Goal: Task Accomplishment & Management: Use online tool/utility

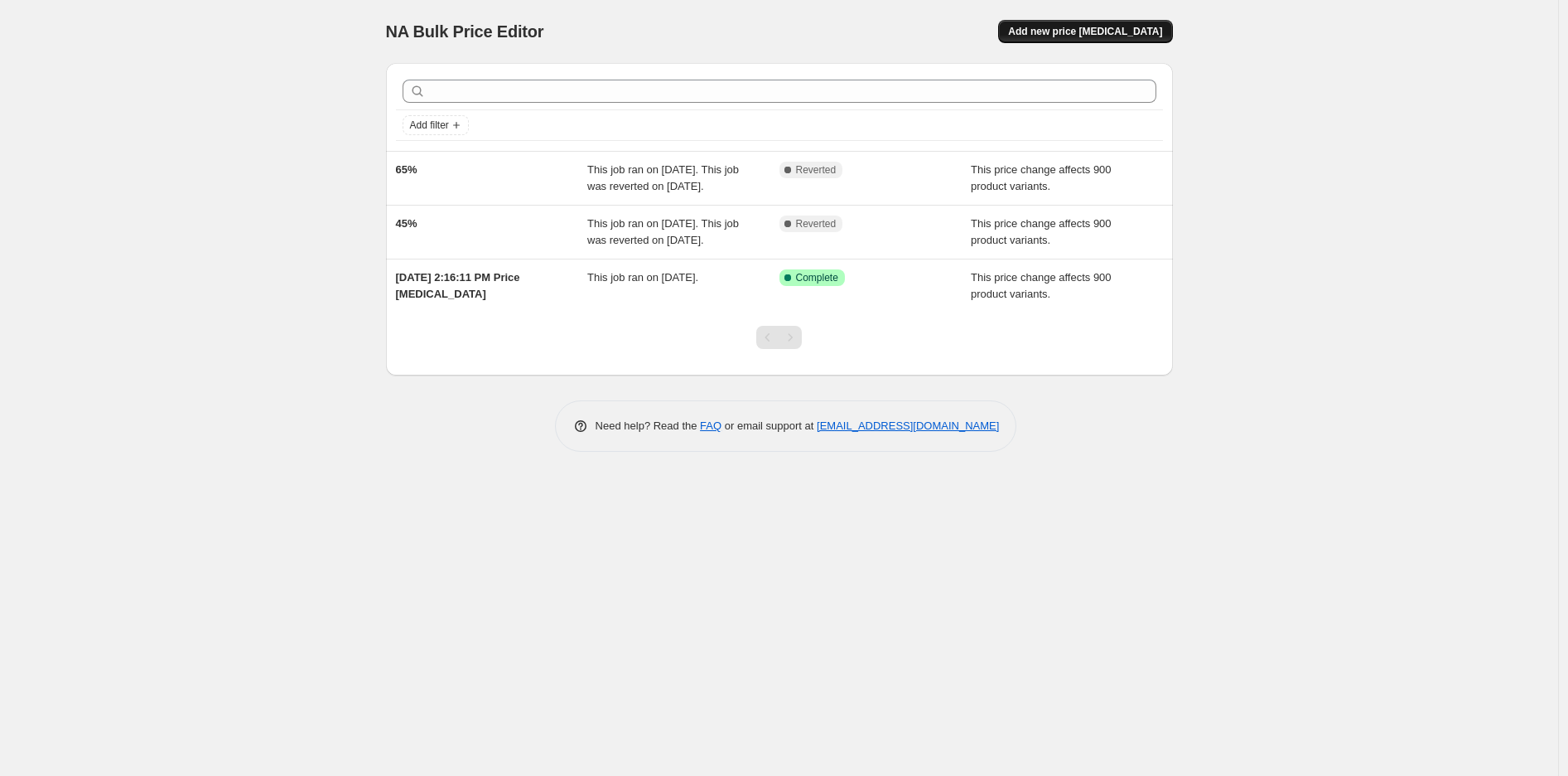
click at [1105, 40] on button "Add new price [MEDICAL_DATA]" at bounding box center [1084, 31] width 174 height 23
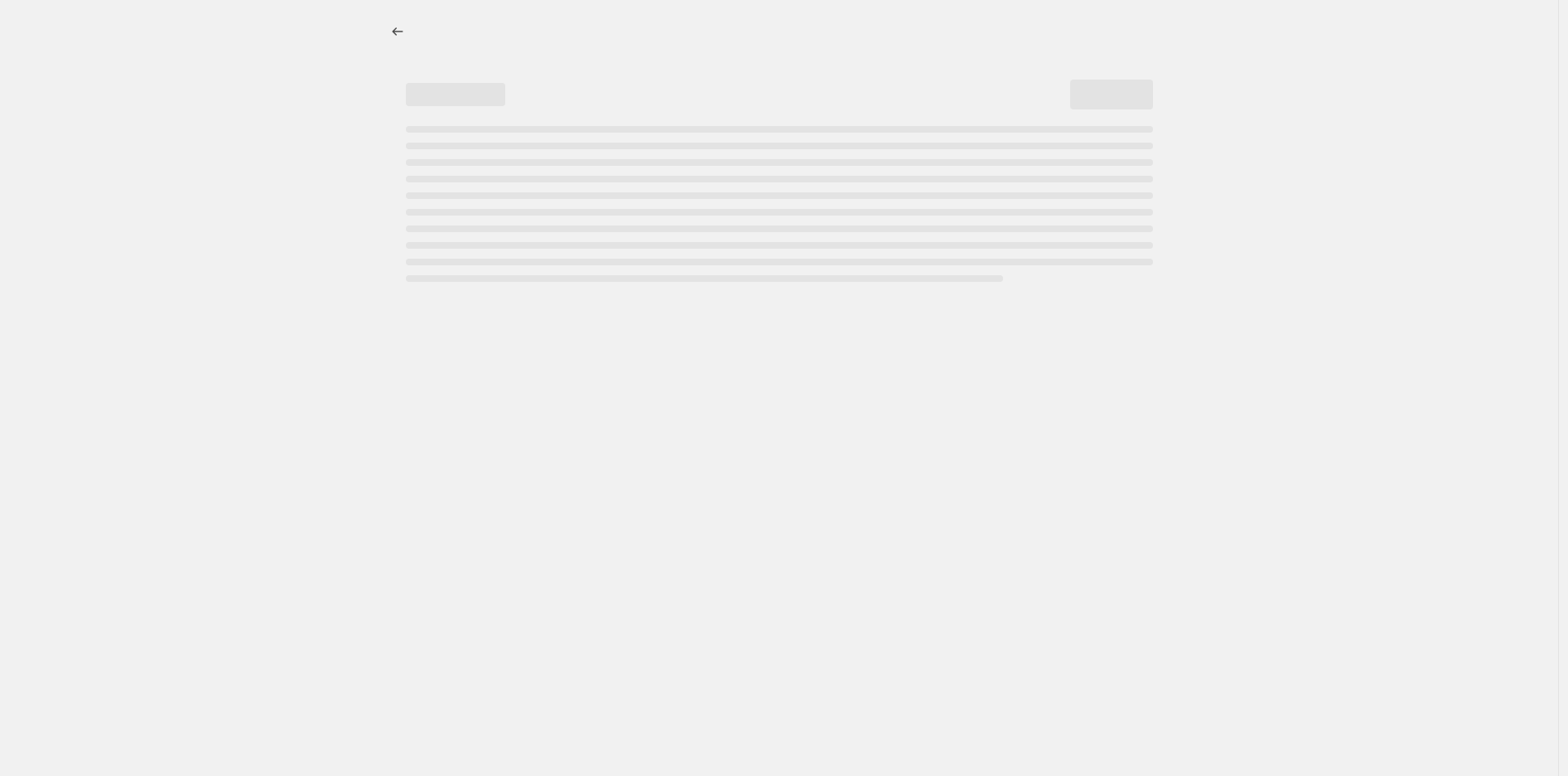
select select "percentage"
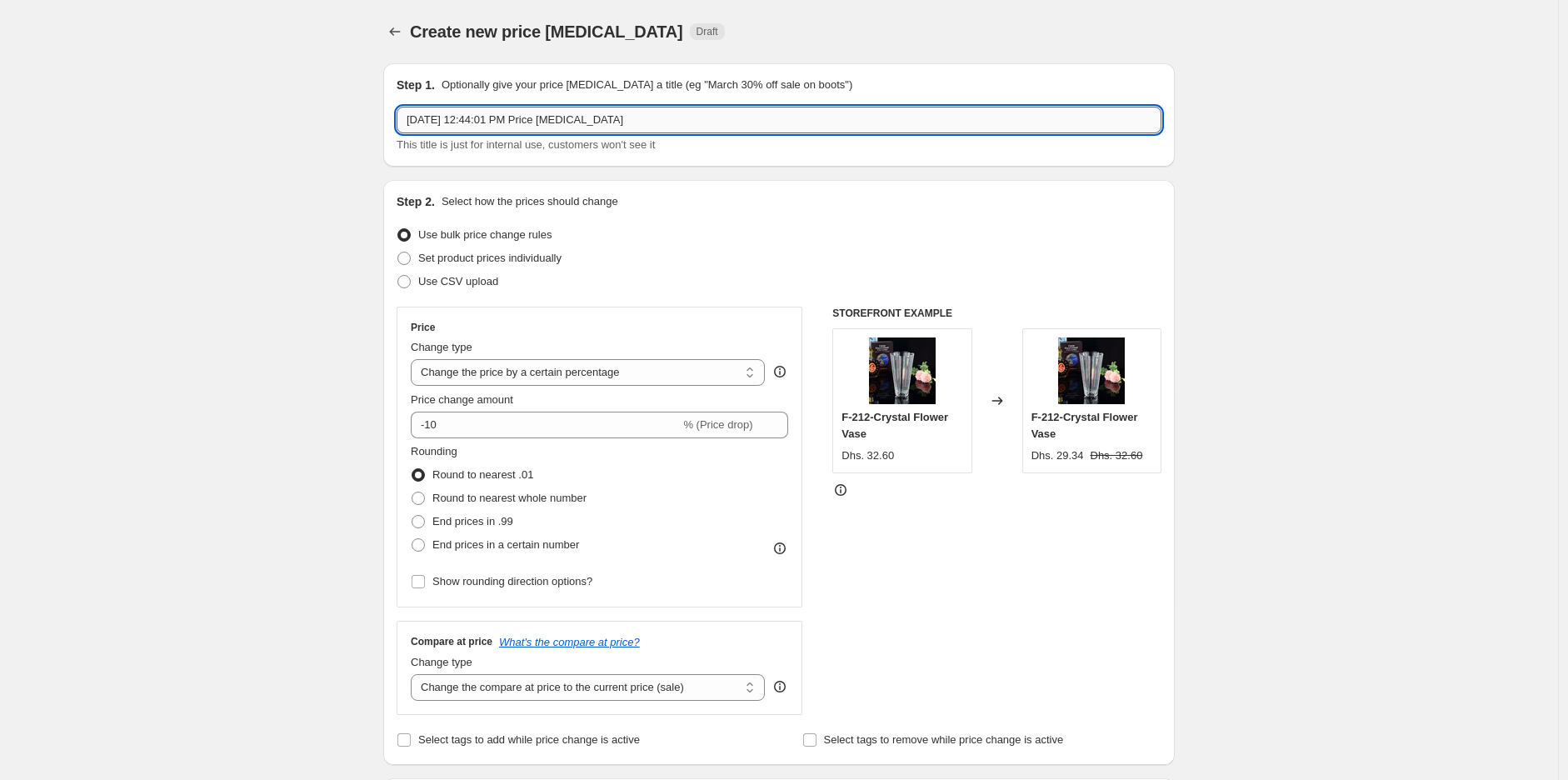
click at [575, 125] on input "Oct 14, 2025, 12:44:01 PM Price change job" at bounding box center [779, 119] width 765 height 27
type input "High Prices"
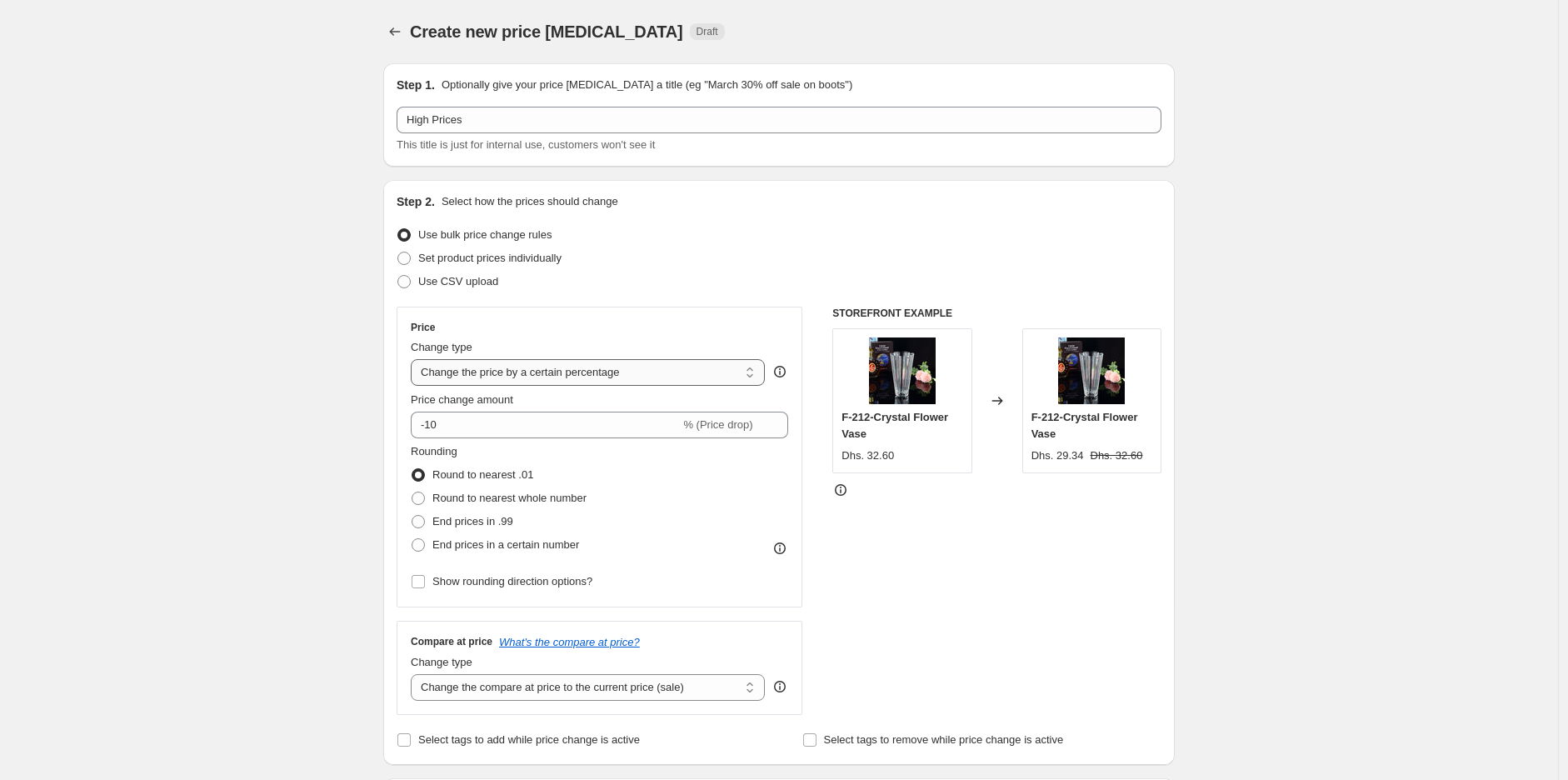
click at [500, 372] on select "Change the price to a certain amount Change the price by a certain amount Chang…" at bounding box center [588, 372] width 354 height 27
select select "pc"
type input "50"
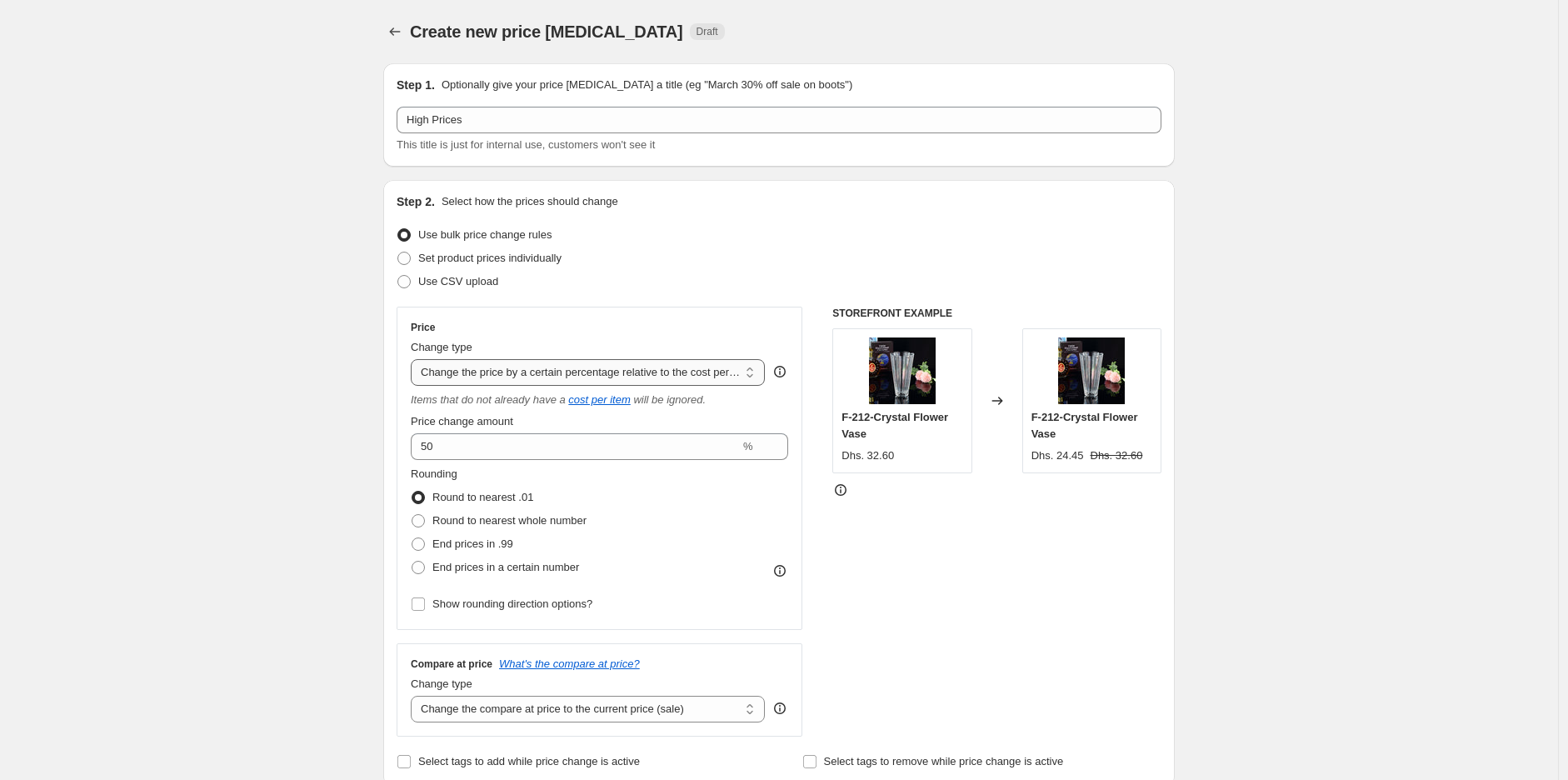
click at [604, 364] on select "Change the price to a certain amount Change the price by a certain amount Chang…" at bounding box center [588, 372] width 354 height 27
click at [626, 366] on select "Change the price to a certain amount Change the price by a certain amount Chang…" at bounding box center [588, 372] width 354 height 27
click at [593, 366] on select "Change the price to a certain amount Change the price by a certain amount Chang…" at bounding box center [588, 372] width 354 height 27
select select "percentage"
click at [415, 359] on select "Change the price to a certain amount Change the price by a certain amount Chang…" at bounding box center [588, 372] width 354 height 27
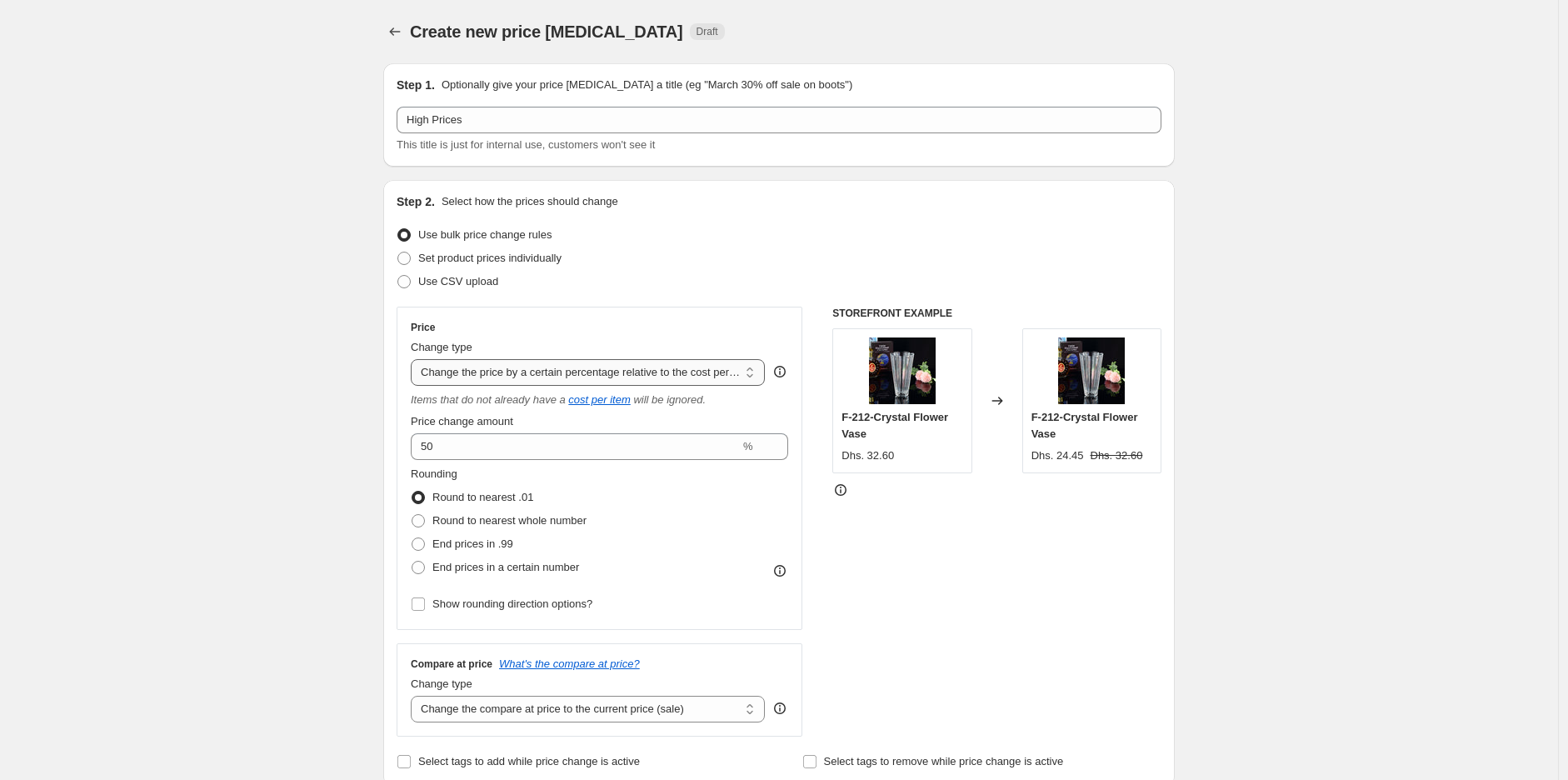
type input "-15"
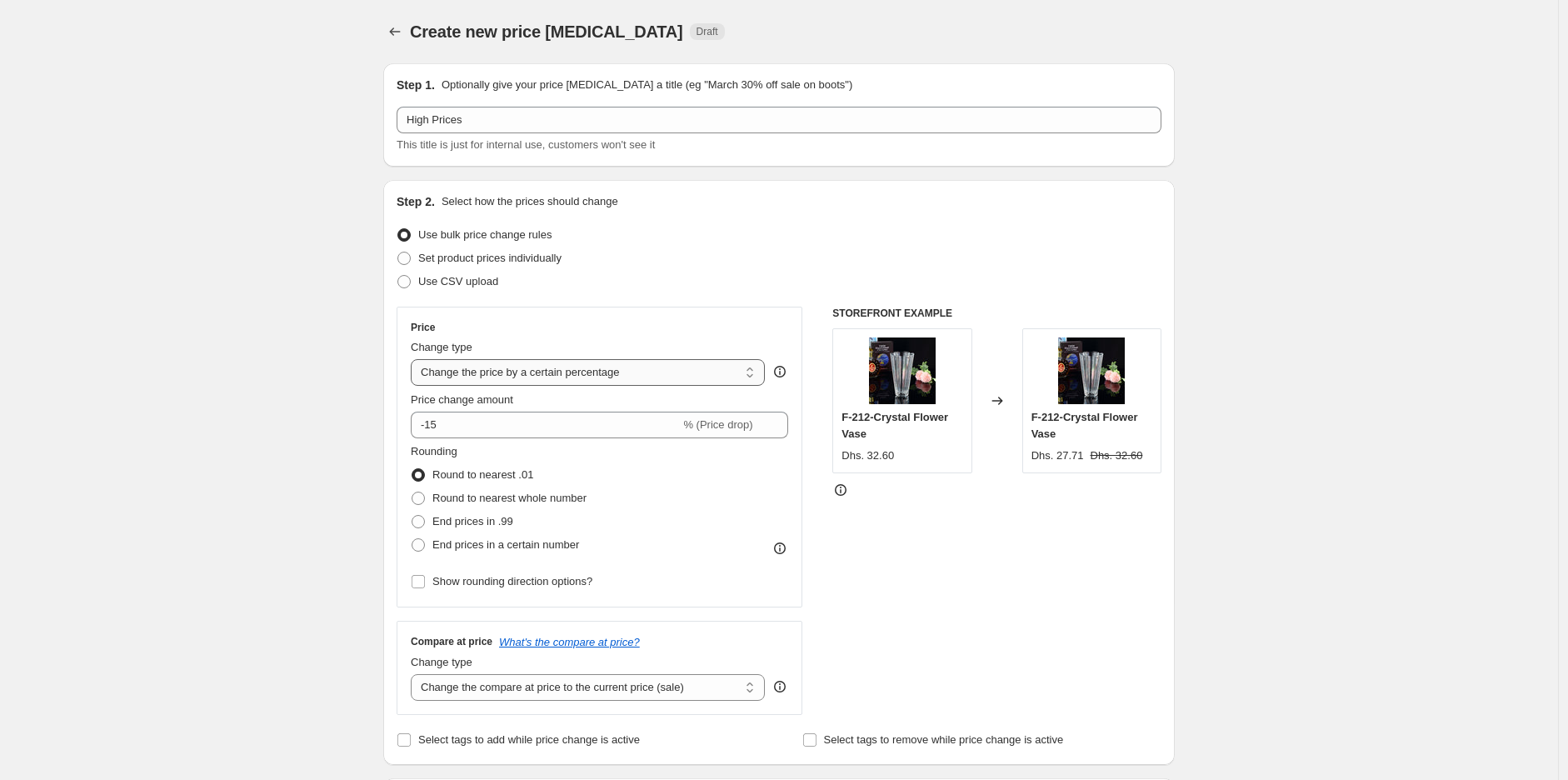
click at [508, 370] on select "Change the price to a certain amount Change the price by a certain amount Chang…" at bounding box center [588, 372] width 354 height 27
select select "pc"
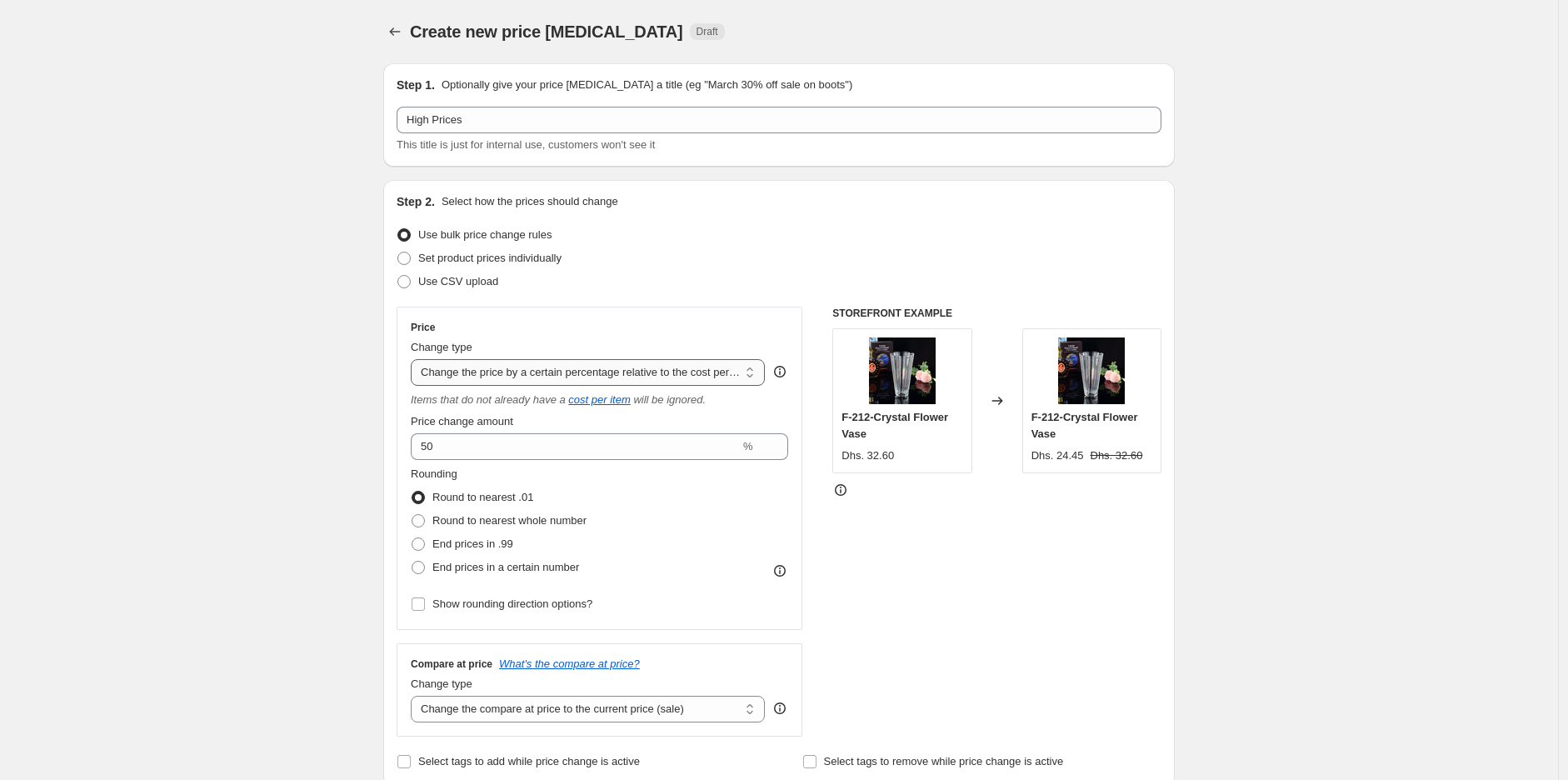
click at [562, 372] on select "Change the price to a certain amount Change the price by a certain amount Chang…" at bounding box center [588, 372] width 354 height 27
click at [601, 368] on select "Change the price to a certain amount Change the price by a certain amount Chang…" at bounding box center [588, 372] width 354 height 27
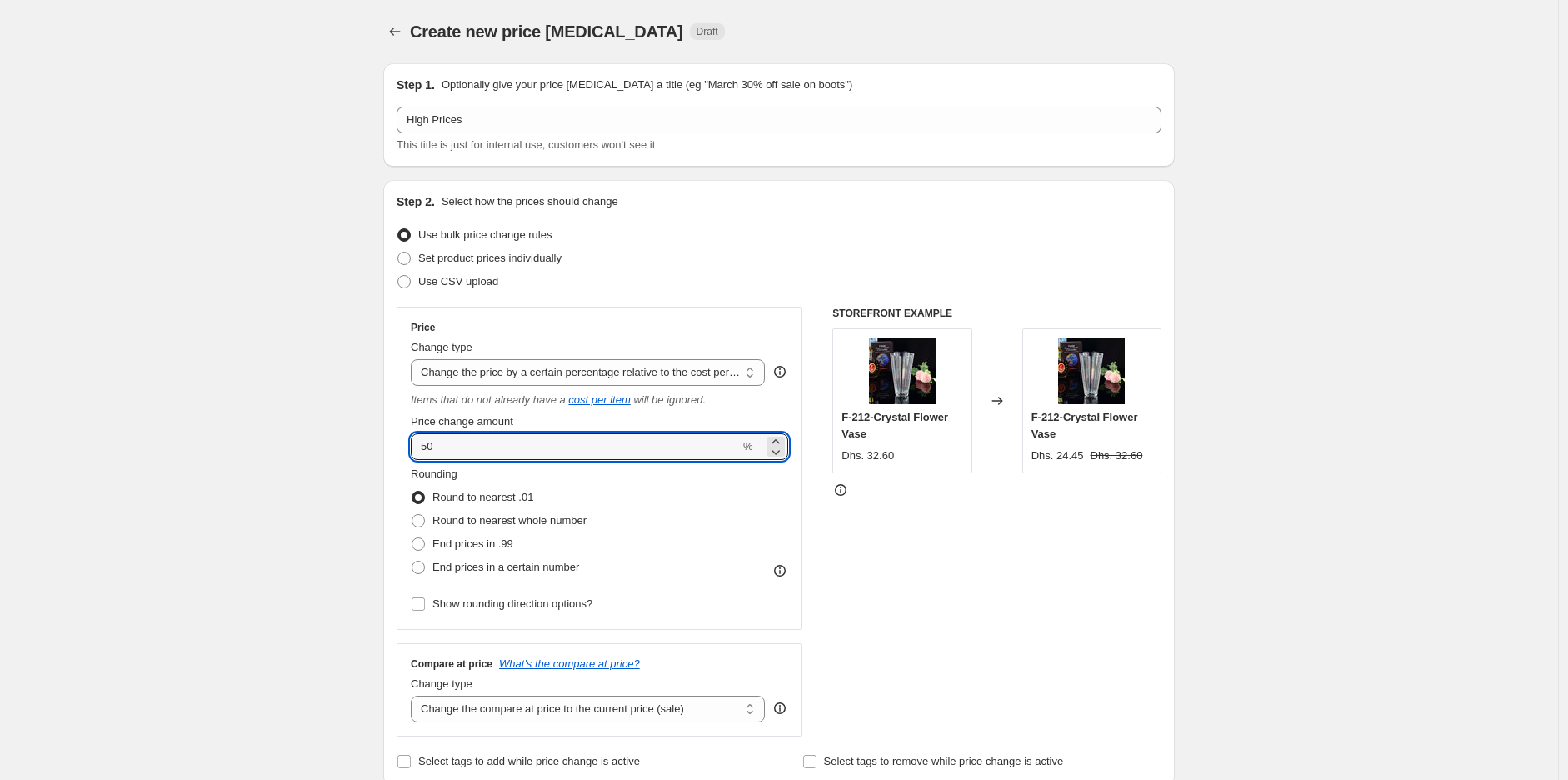
drag, startPoint x: 511, startPoint y: 438, endPoint x: 394, endPoint y: 456, distance: 118.4
click at [394, 456] on div "Step 2. Select how the prices should change Use bulk price change rules Set pro…" at bounding box center [779, 483] width 791 height 606
drag, startPoint x: 492, startPoint y: 441, endPoint x: 373, endPoint y: 450, distance: 119.3
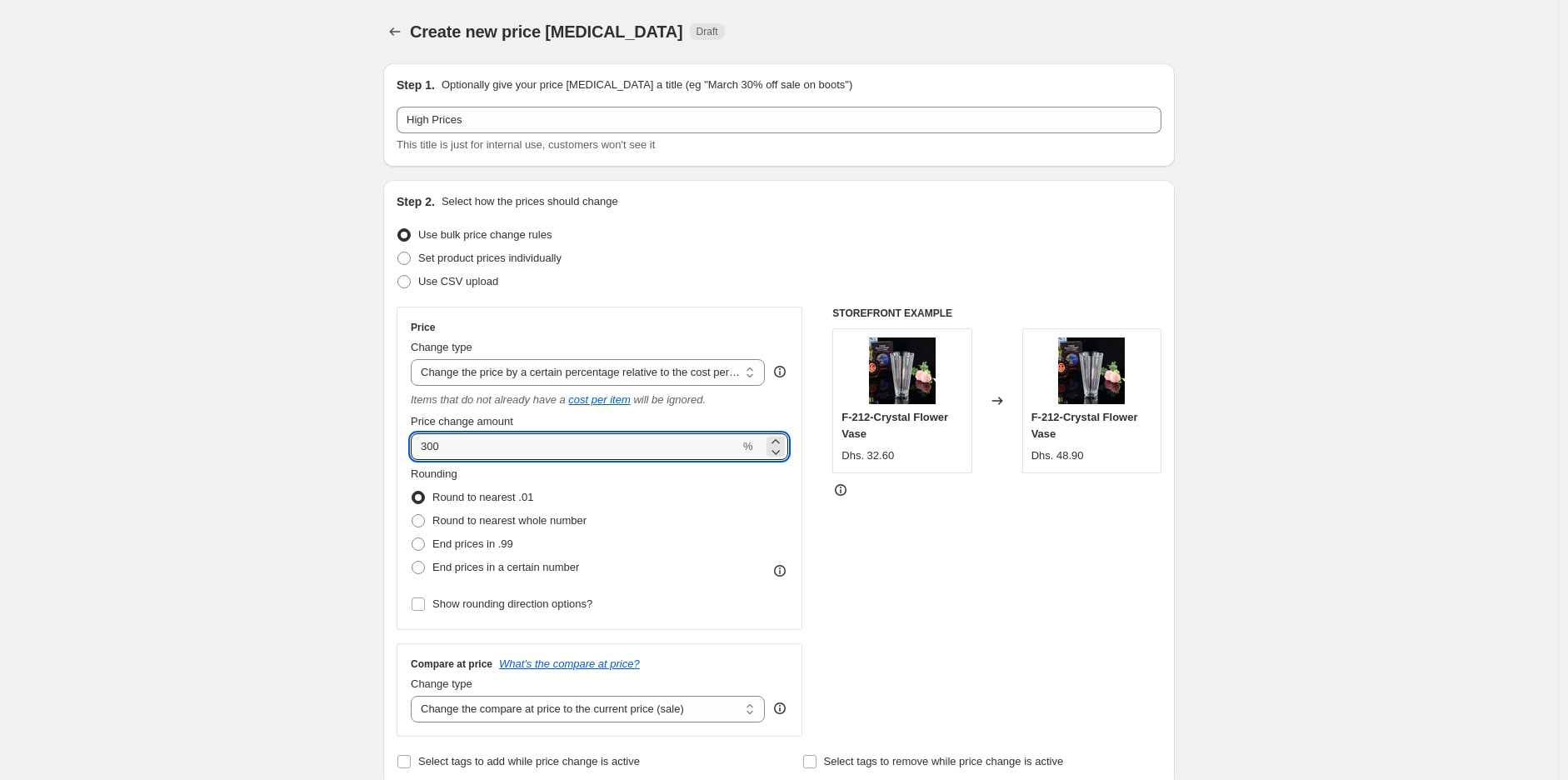
type input "300"
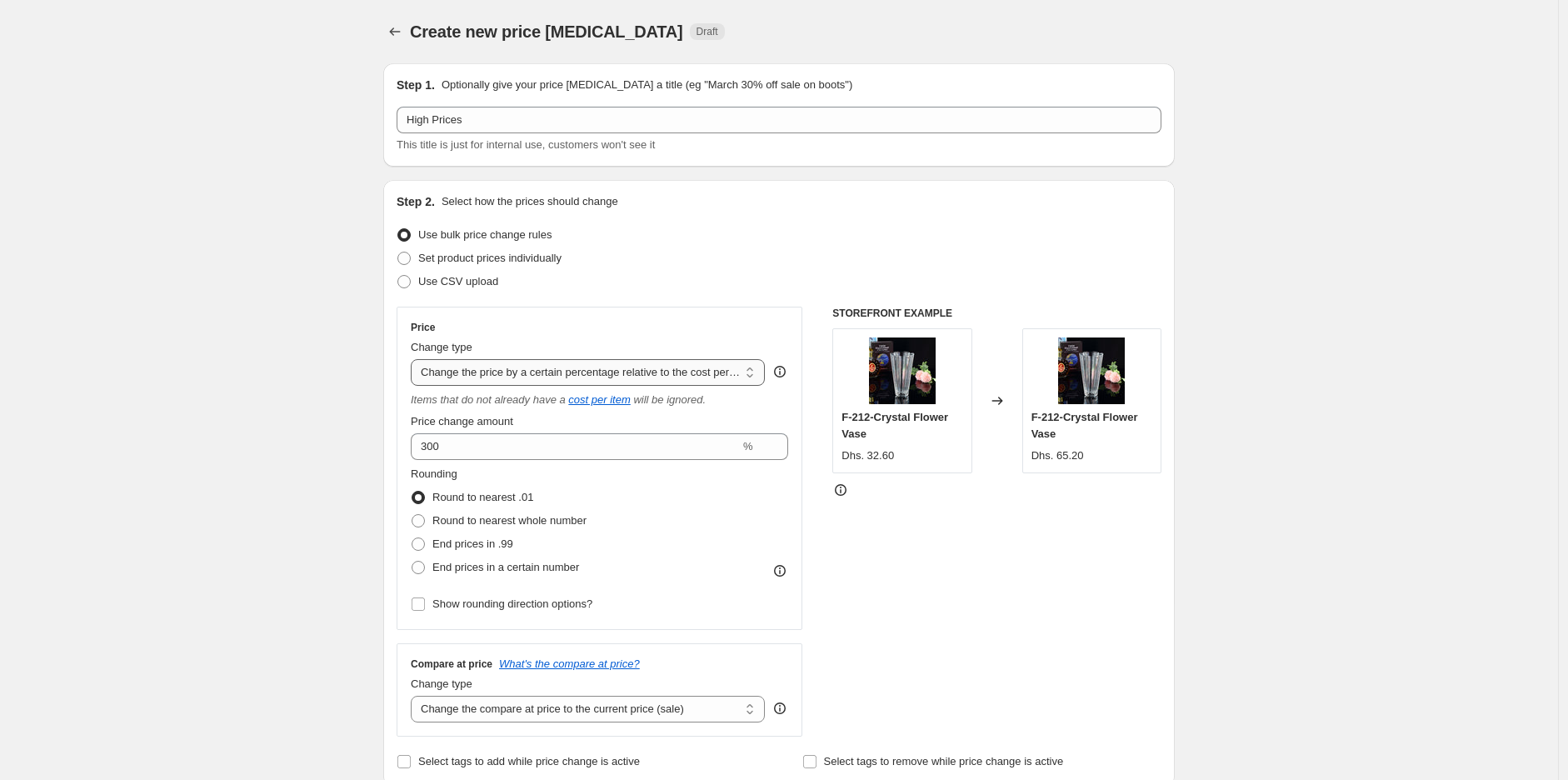
click at [482, 367] on select "Change the price to a certain amount Change the price by a certain amount Chang…" at bounding box center [588, 372] width 354 height 27
select select "margin"
click at [415, 359] on select "Change the price to a certain amount Change the price by a certain amount Chang…" at bounding box center [588, 372] width 354 height 27
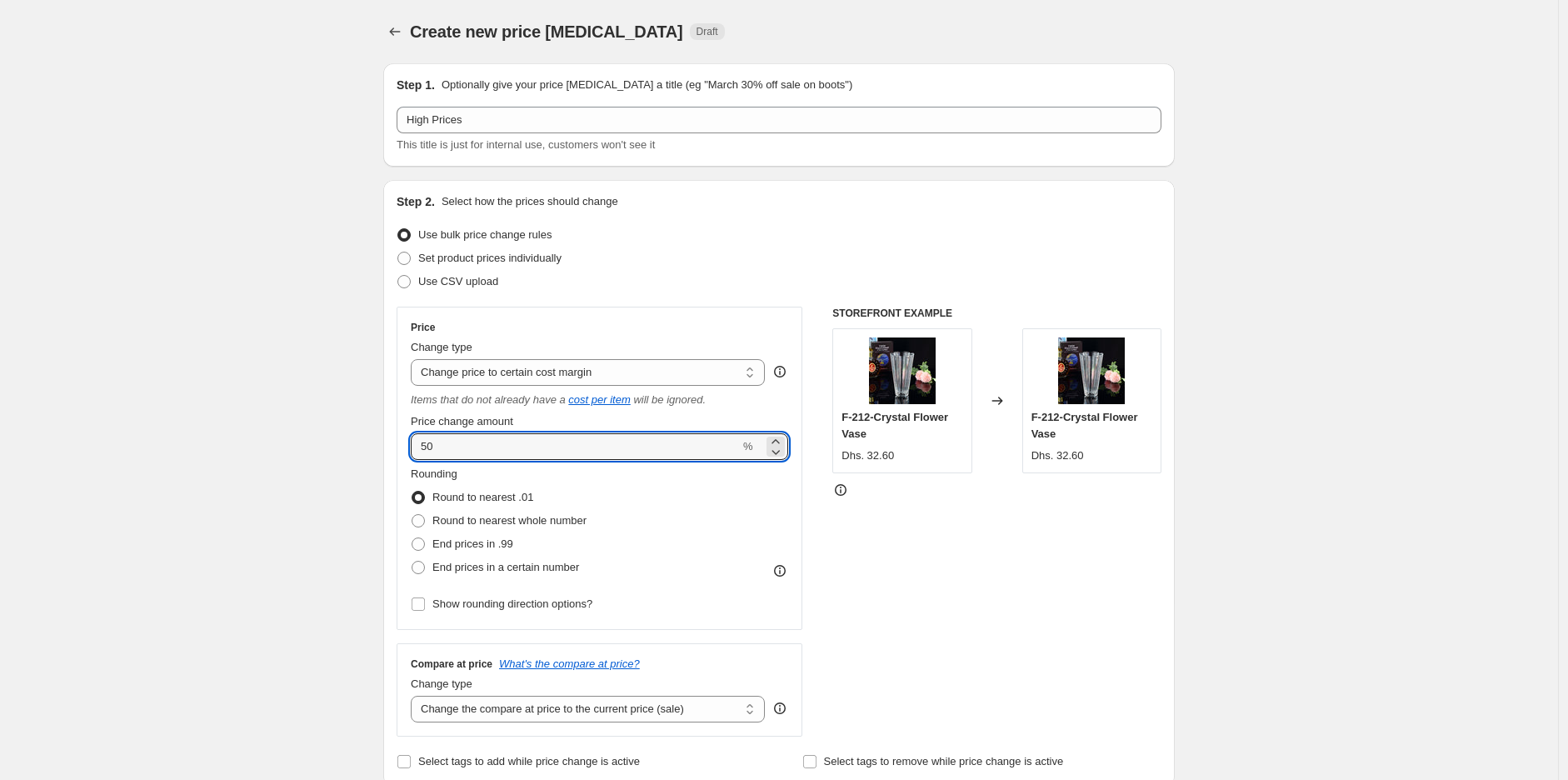
drag, startPoint x: 462, startPoint y: 452, endPoint x: 376, endPoint y: 466, distance: 87.1
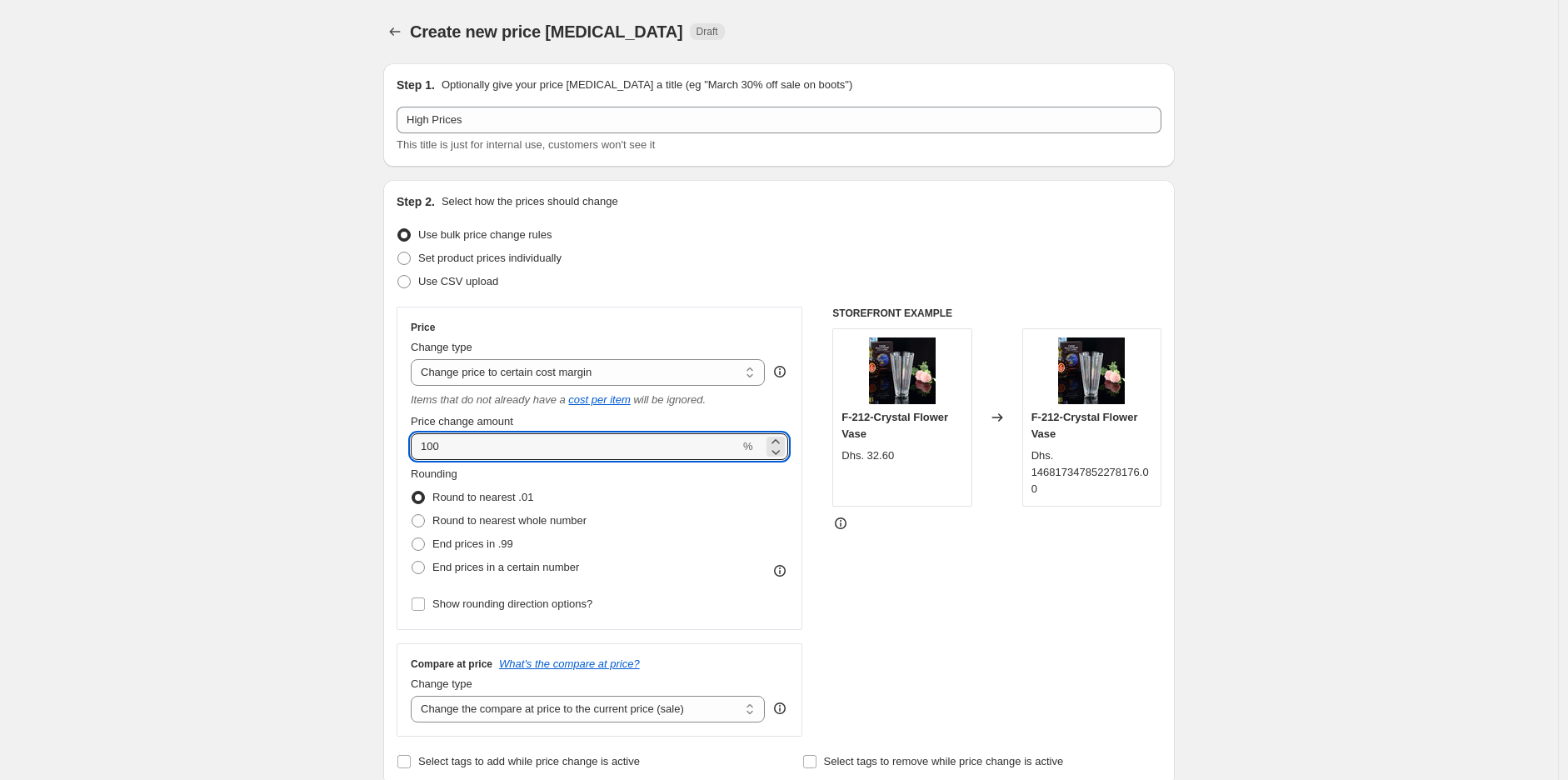
drag, startPoint x: 478, startPoint y: 441, endPoint x: 369, endPoint y: 448, distance: 109.2
drag, startPoint x: 510, startPoint y: 452, endPoint x: 376, endPoint y: 469, distance: 135.1
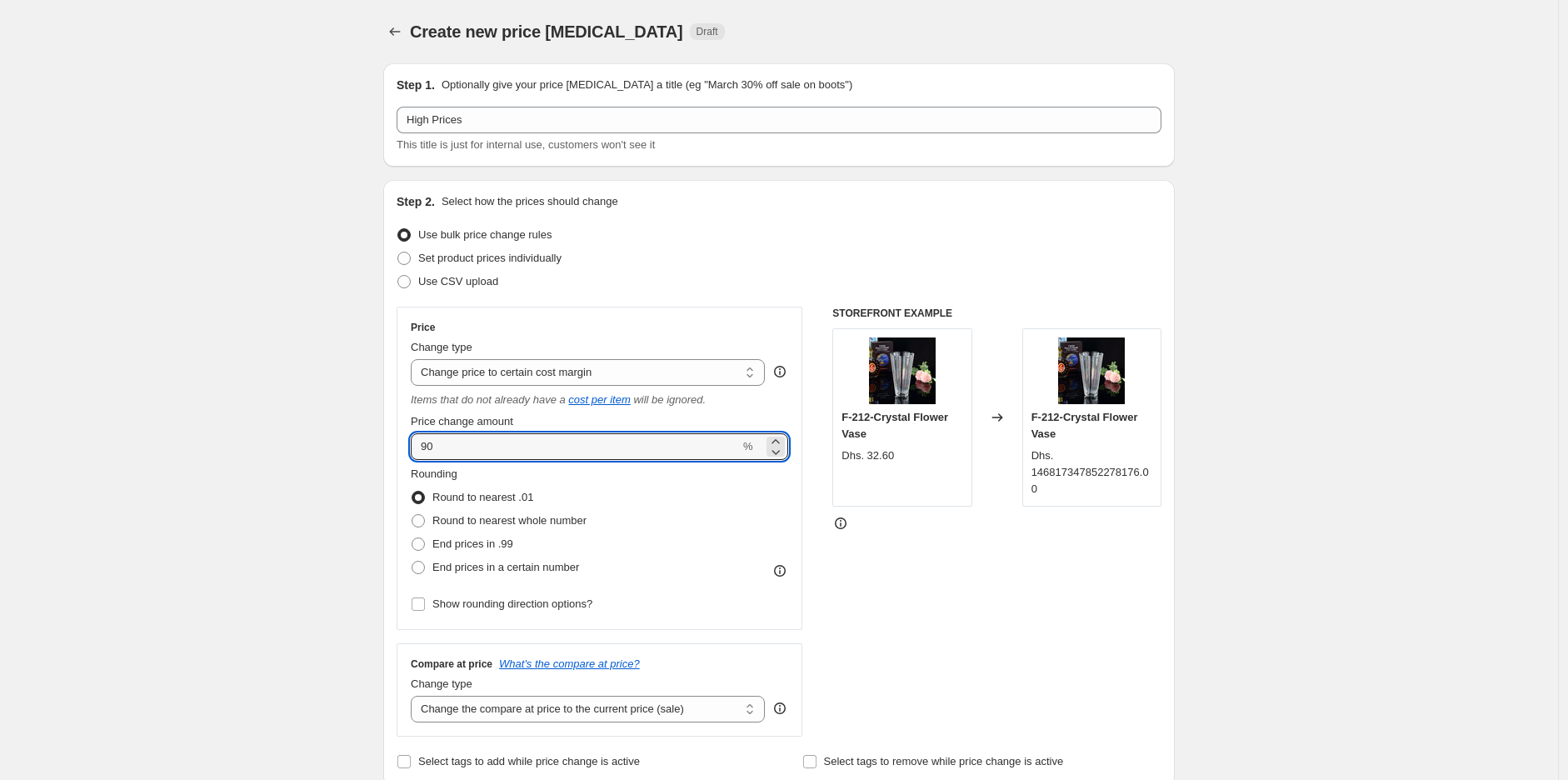
drag, startPoint x: 464, startPoint y: 450, endPoint x: 390, endPoint y: 460, distance: 74.7
click at [390, 460] on div "Step 2. Select how the prices should change Use bulk price change rules Set pro…" at bounding box center [779, 483] width 791 height 606
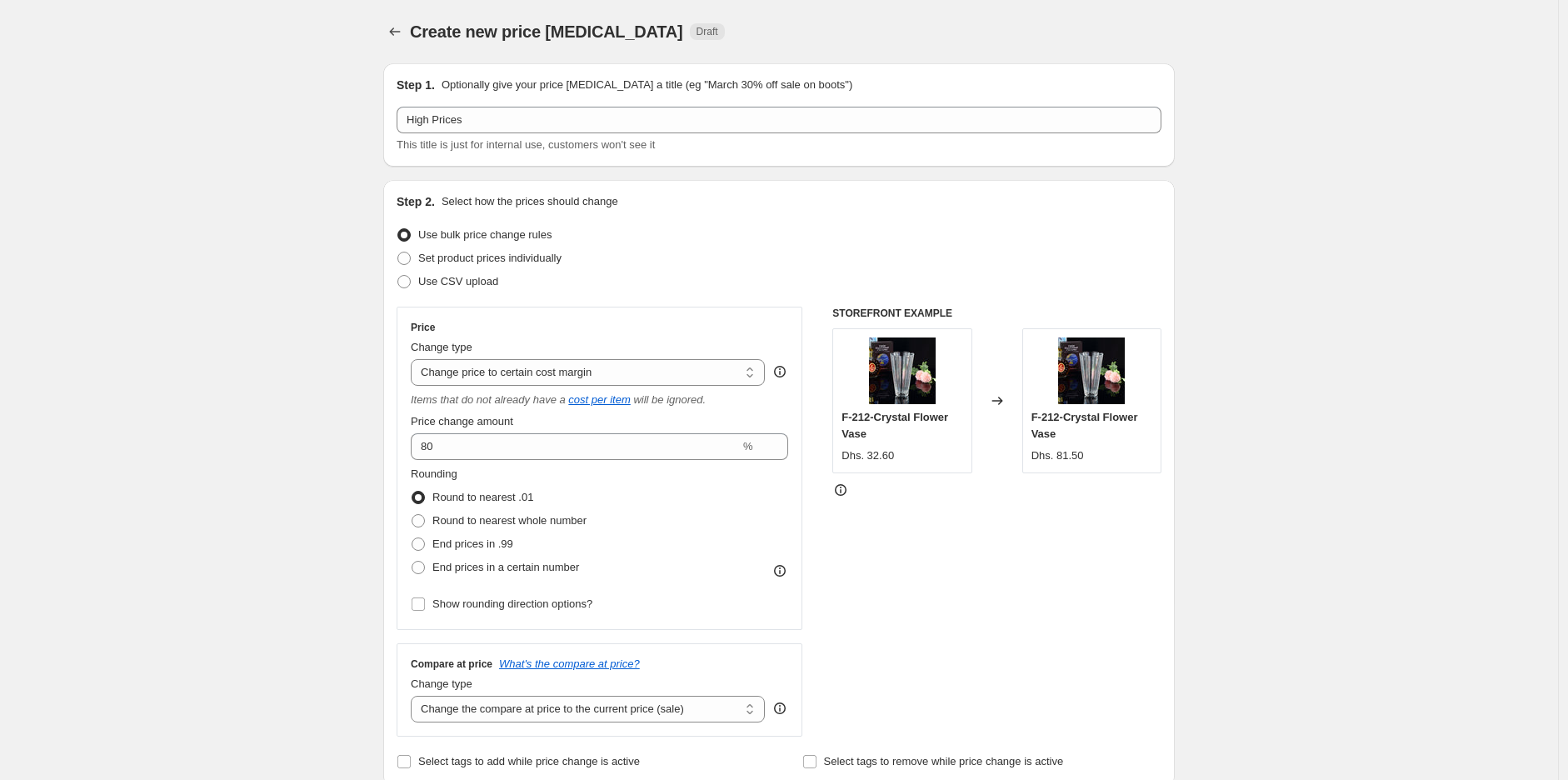
drag, startPoint x: 528, startPoint y: 447, endPoint x: 418, endPoint y: 450, distance: 110.0
click at [418, 450] on input "80" at bounding box center [575, 446] width 329 height 27
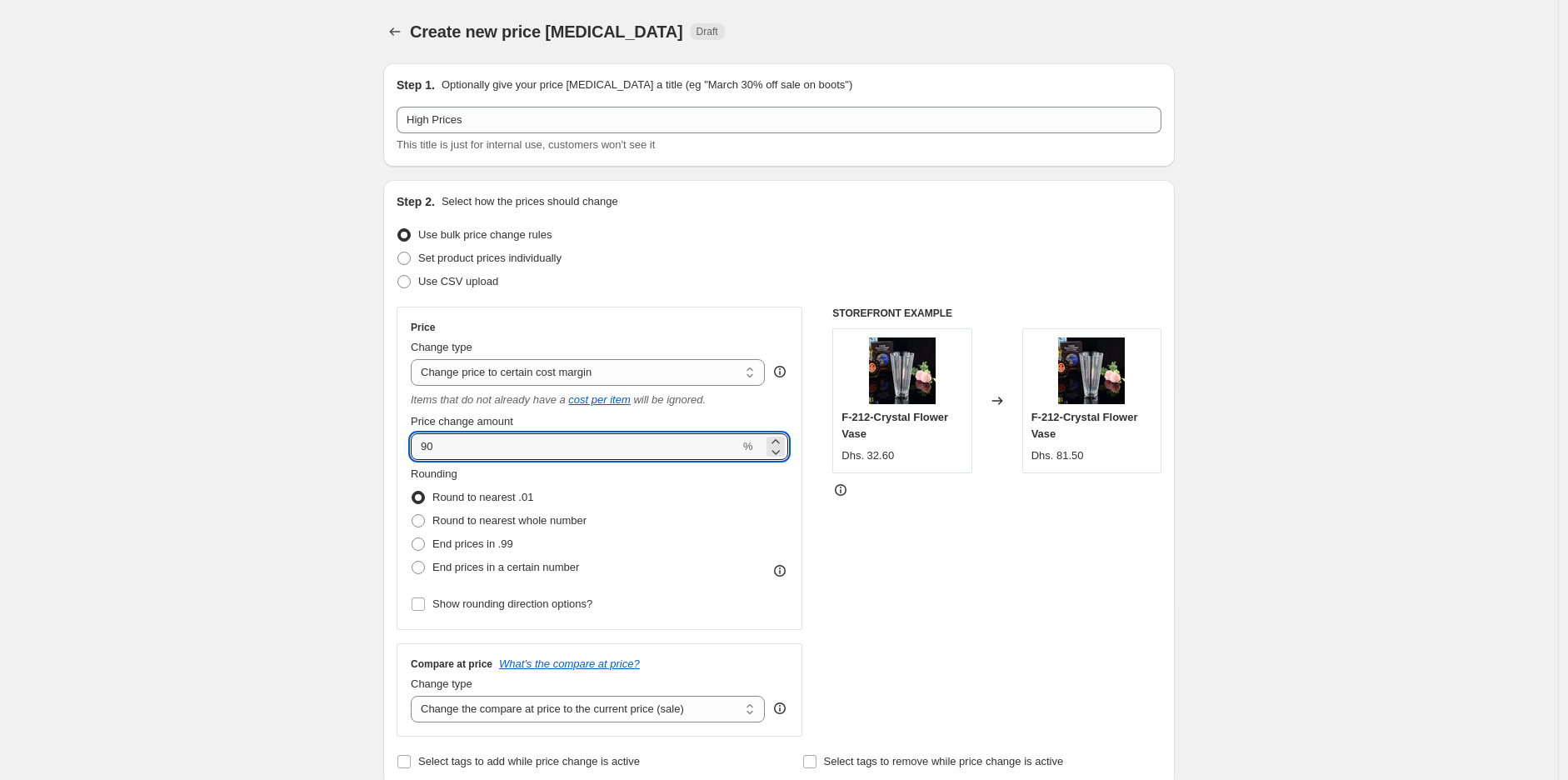
type input "90"
drag, startPoint x: 402, startPoint y: 458, endPoint x: 379, endPoint y: 458, distance: 23.0
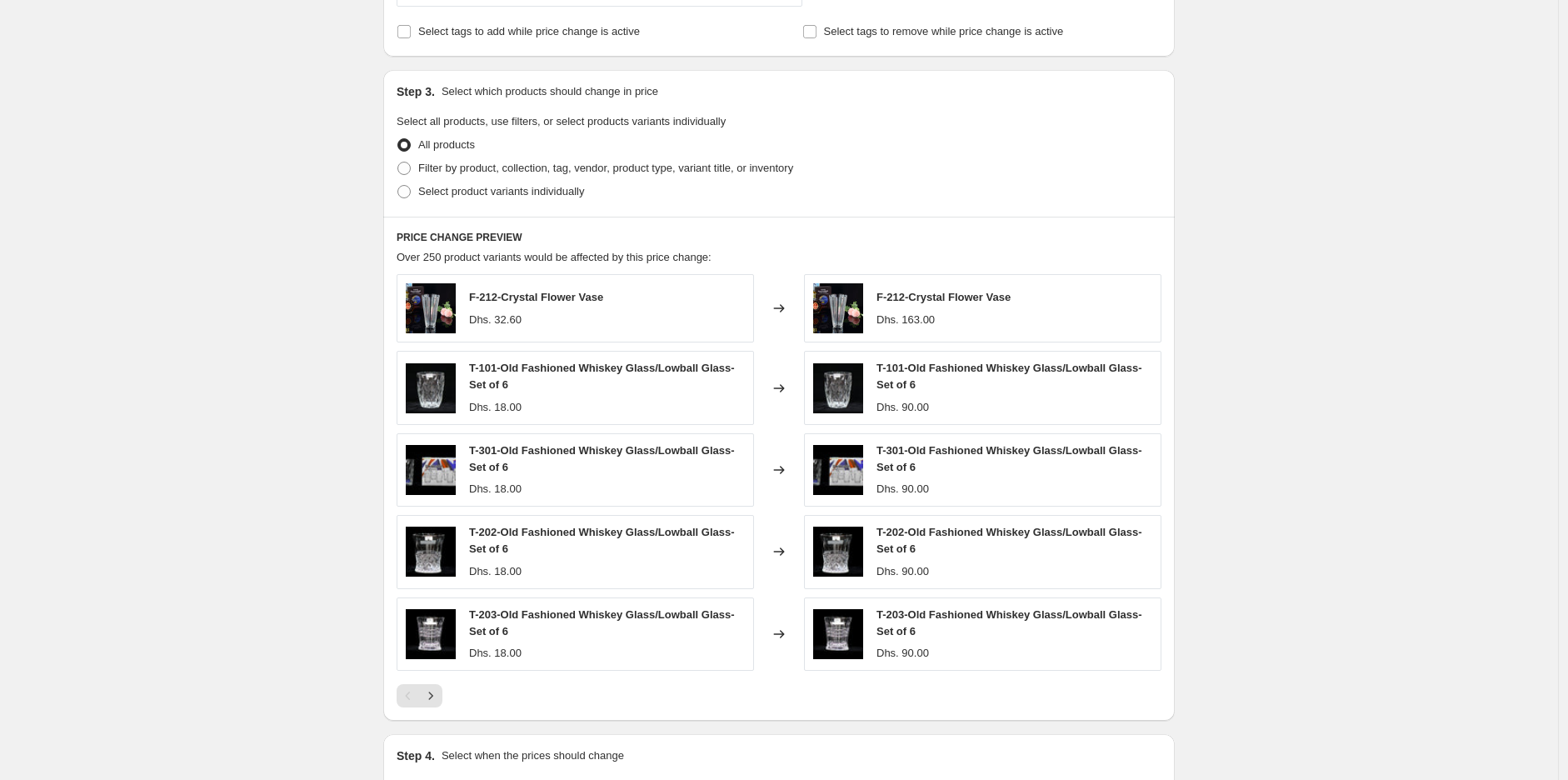
scroll to position [733, 0]
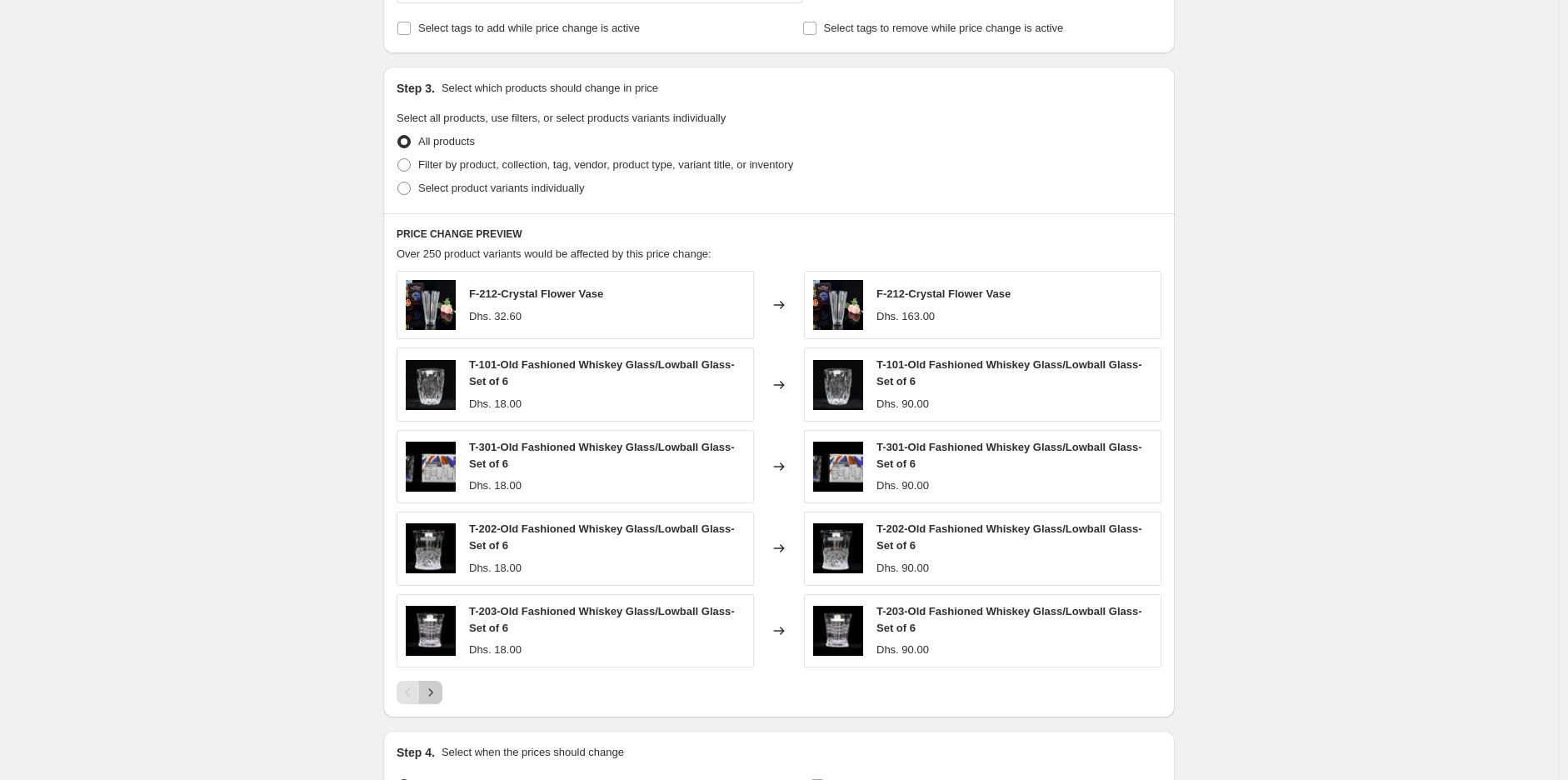
click at [431, 691] on icon "Next" at bounding box center [430, 692] width 16 height 16
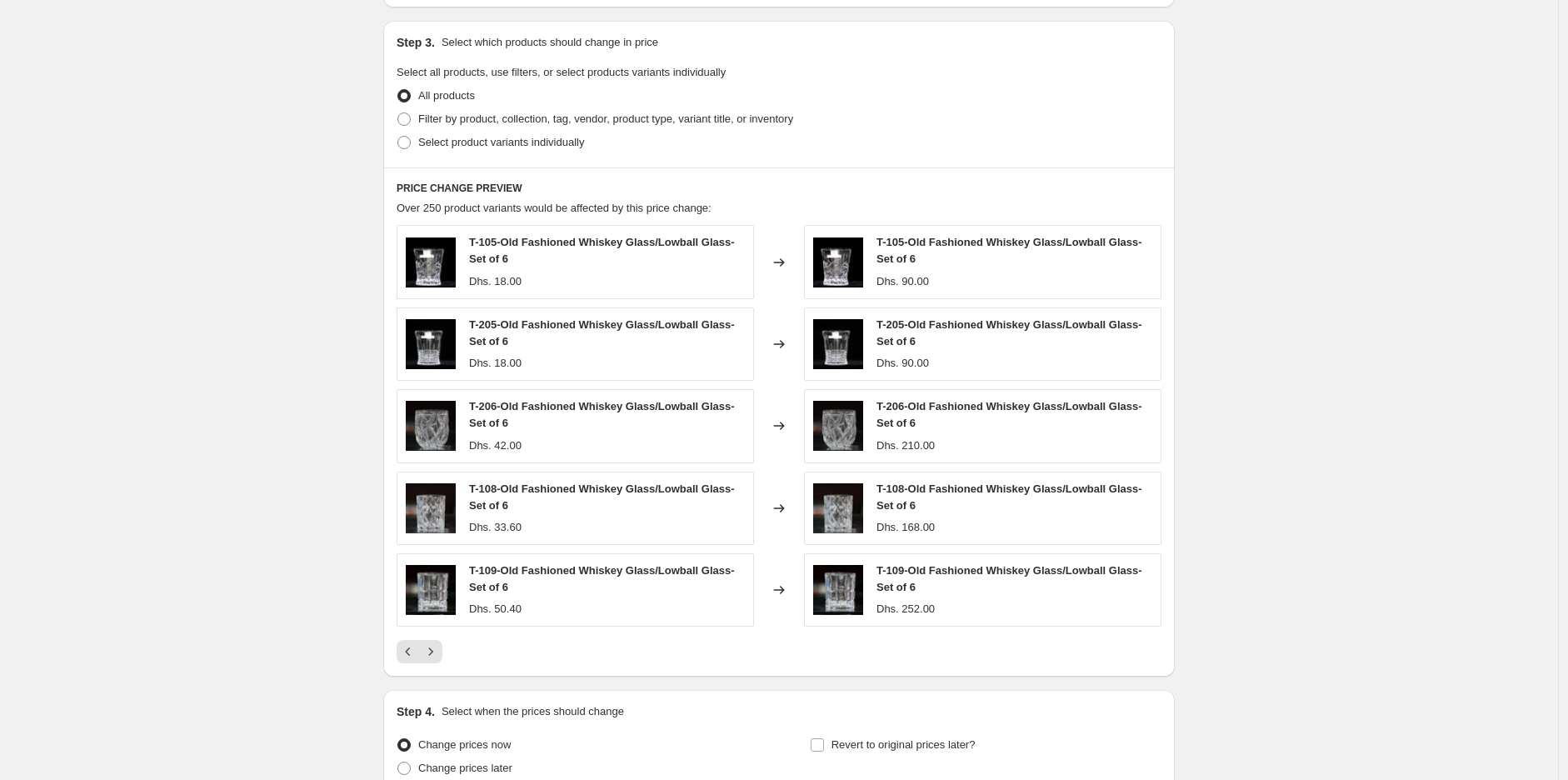
scroll to position [780, 0]
click at [442, 649] on button "Next" at bounding box center [430, 649] width 23 height 23
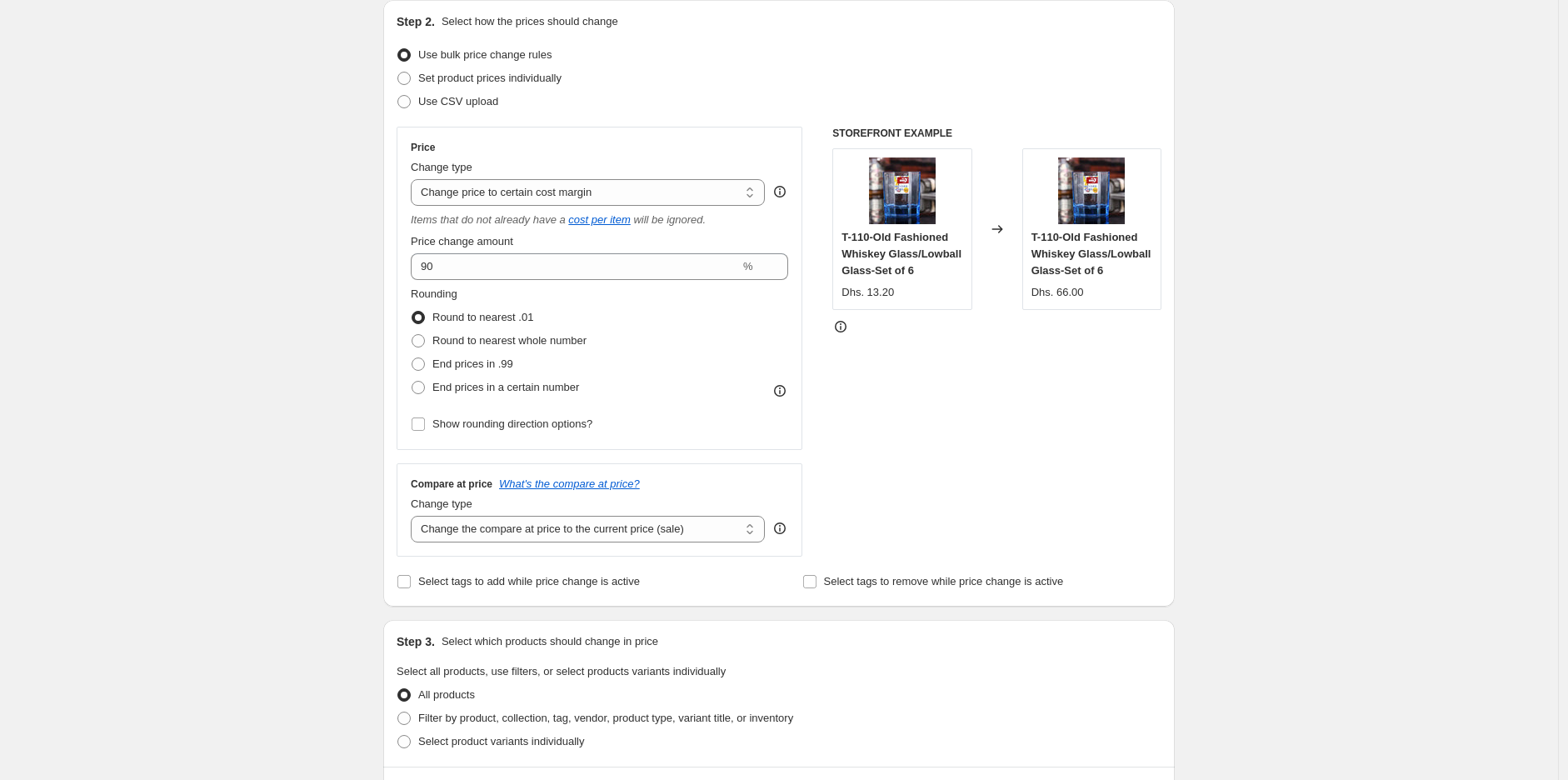
scroll to position [77, 0]
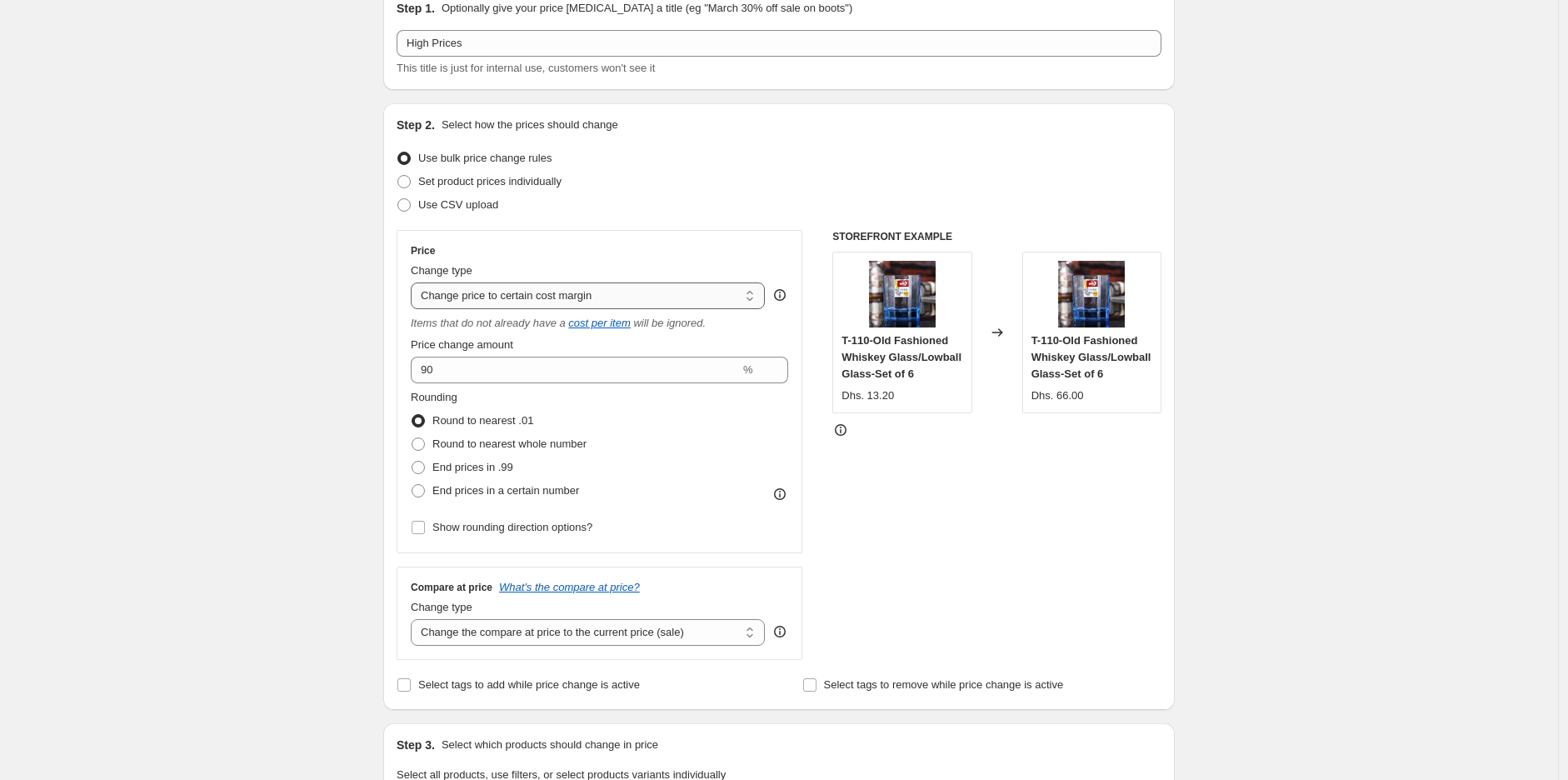
click at [485, 295] on select "Change the price to a certain amount Change the price by a certain amount Chang…" at bounding box center [588, 295] width 354 height 27
click at [415, 282] on select "Change the price to a certain amount Change the price by a certain amount Chang…" at bounding box center [588, 295] width 354 height 27
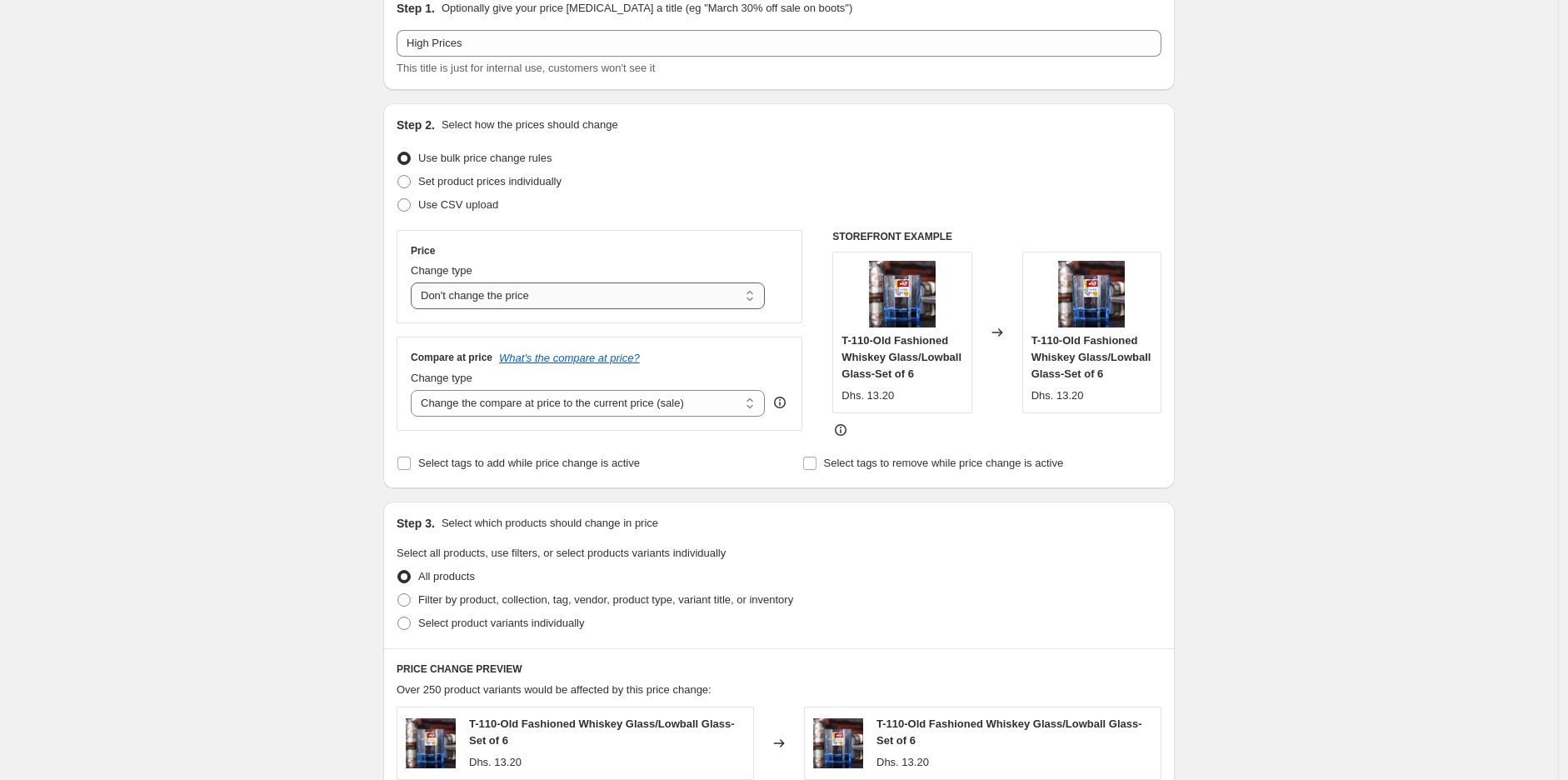
click at [517, 287] on select "Change the price to a certain amount Change the price by a certain amount Chang…" at bounding box center [588, 295] width 354 height 27
select select "pc"
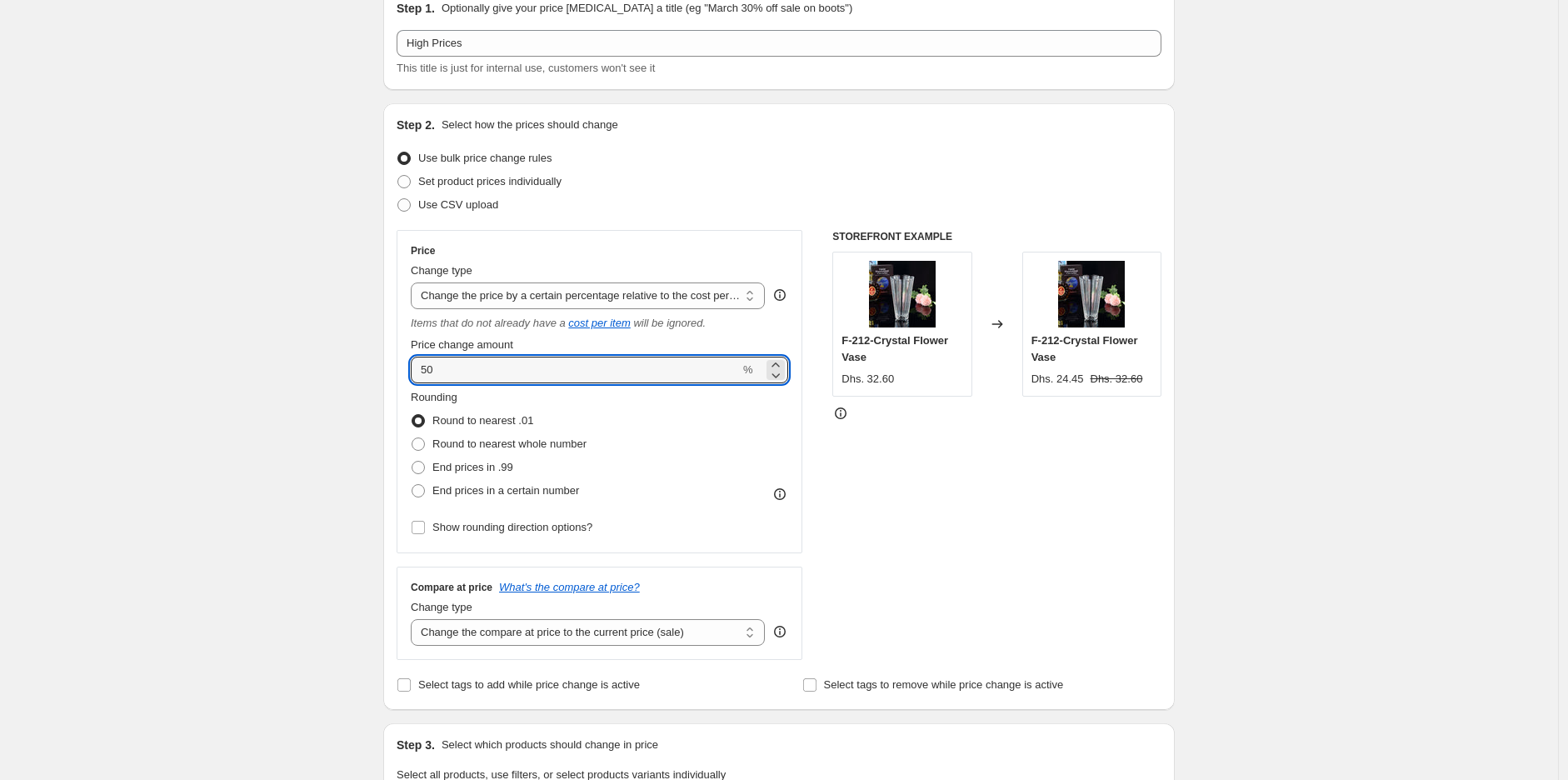
drag, startPoint x: 500, startPoint y: 371, endPoint x: 378, endPoint y: 369, distance: 122.0
click at [378, 369] on div "Step 1. Optionally give your price change job a title (eg "March 30% off sale o…" at bounding box center [772, 752] width 805 height 1556
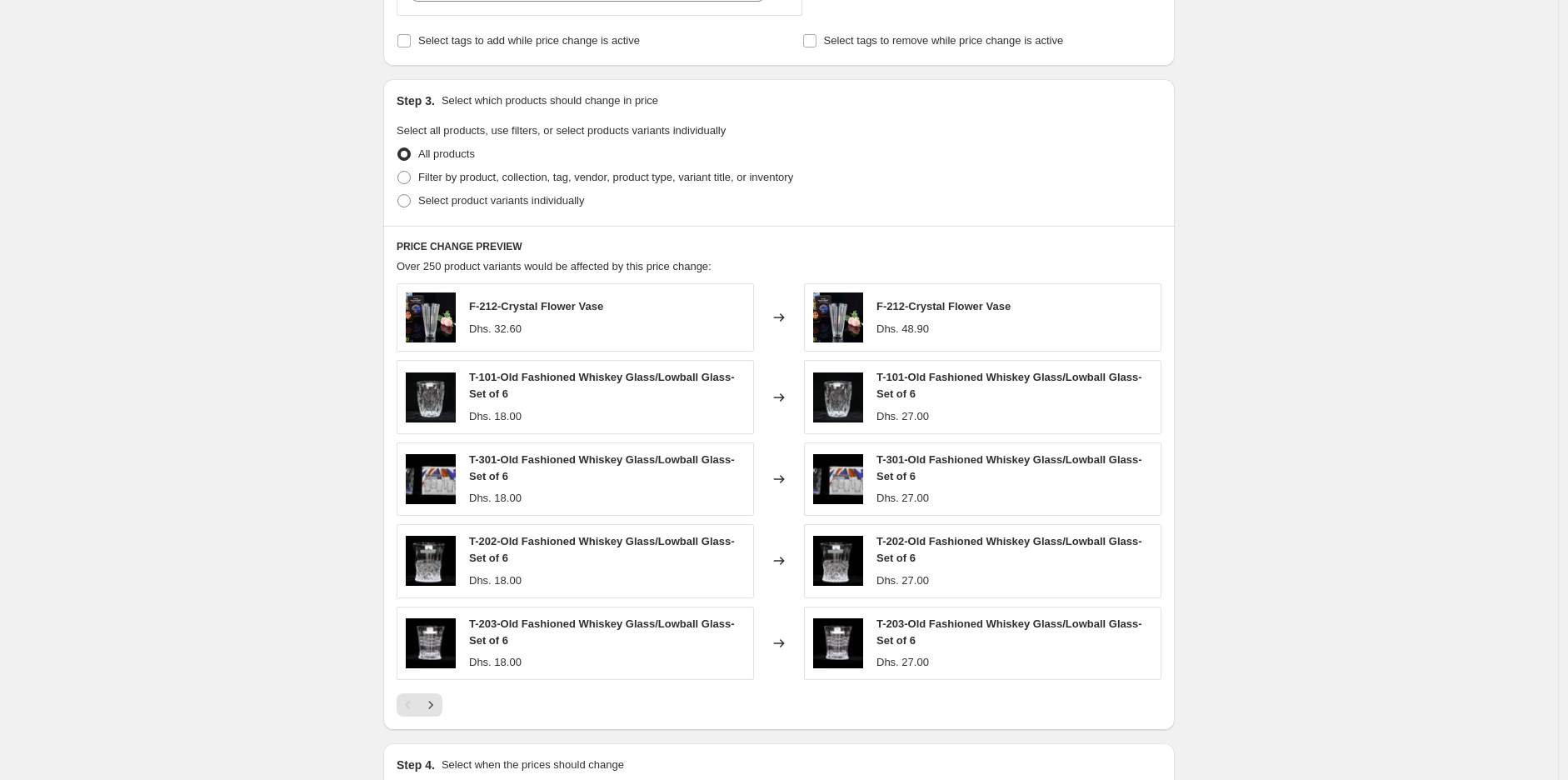
scroll to position [764, 0]
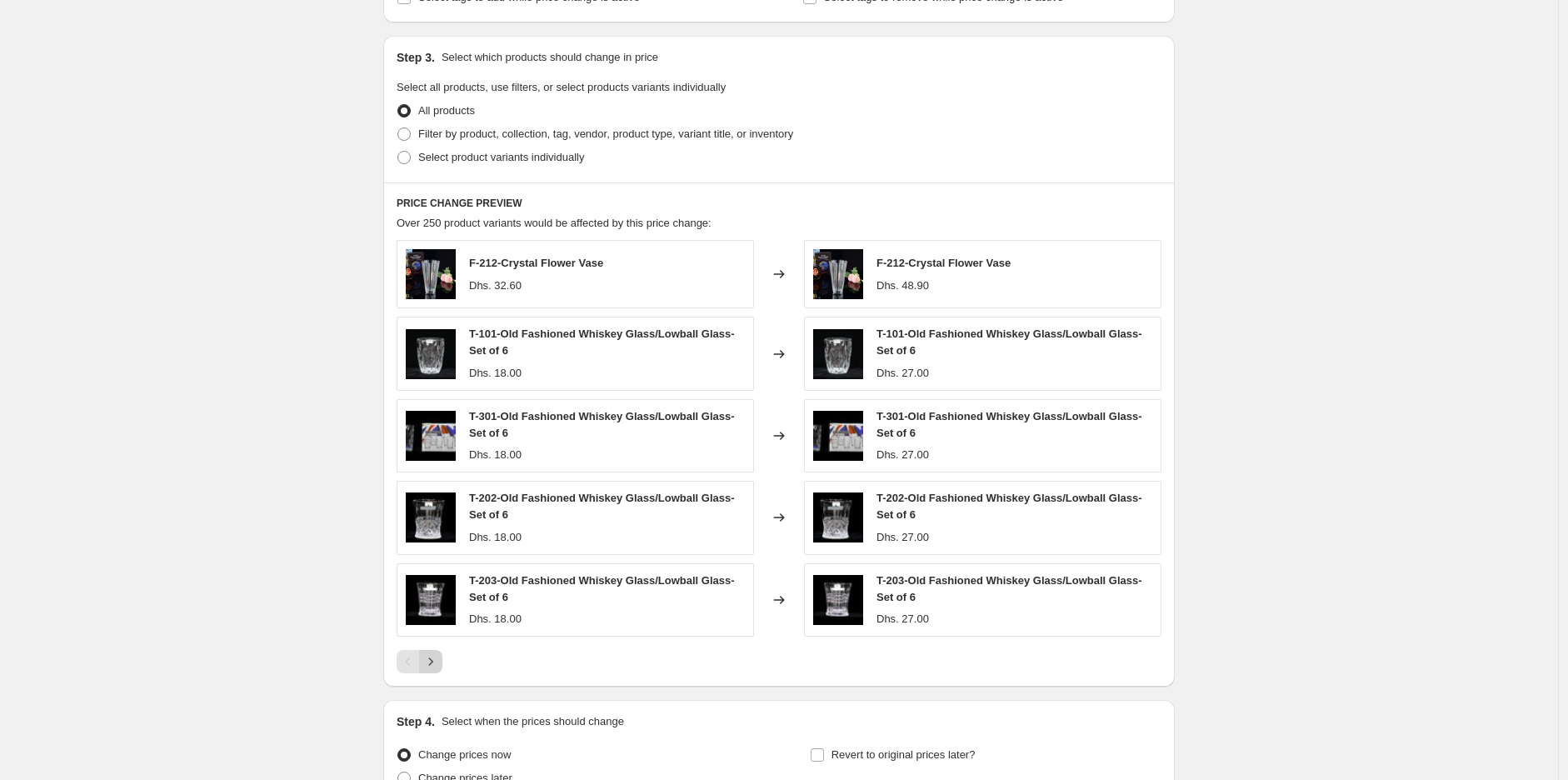
click at [439, 660] on icon "Next" at bounding box center [430, 661] width 16 height 16
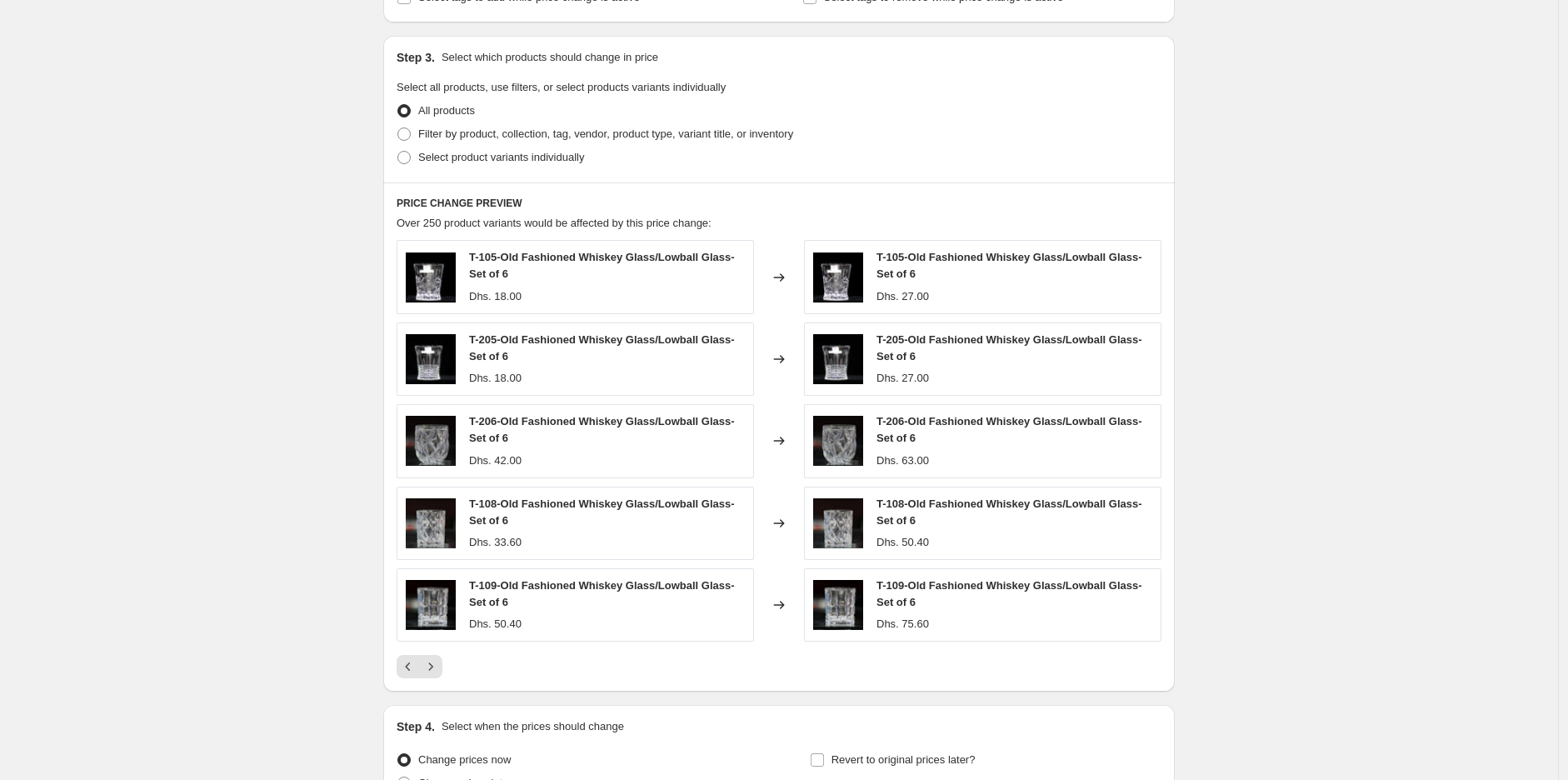
click at [448, 682] on div "PRICE CHANGE PREVIEW Over 250 product variants would be affected by this price …" at bounding box center [779, 437] width 791 height 509
click at [427, 673] on icon "Next" at bounding box center [430, 666] width 16 height 16
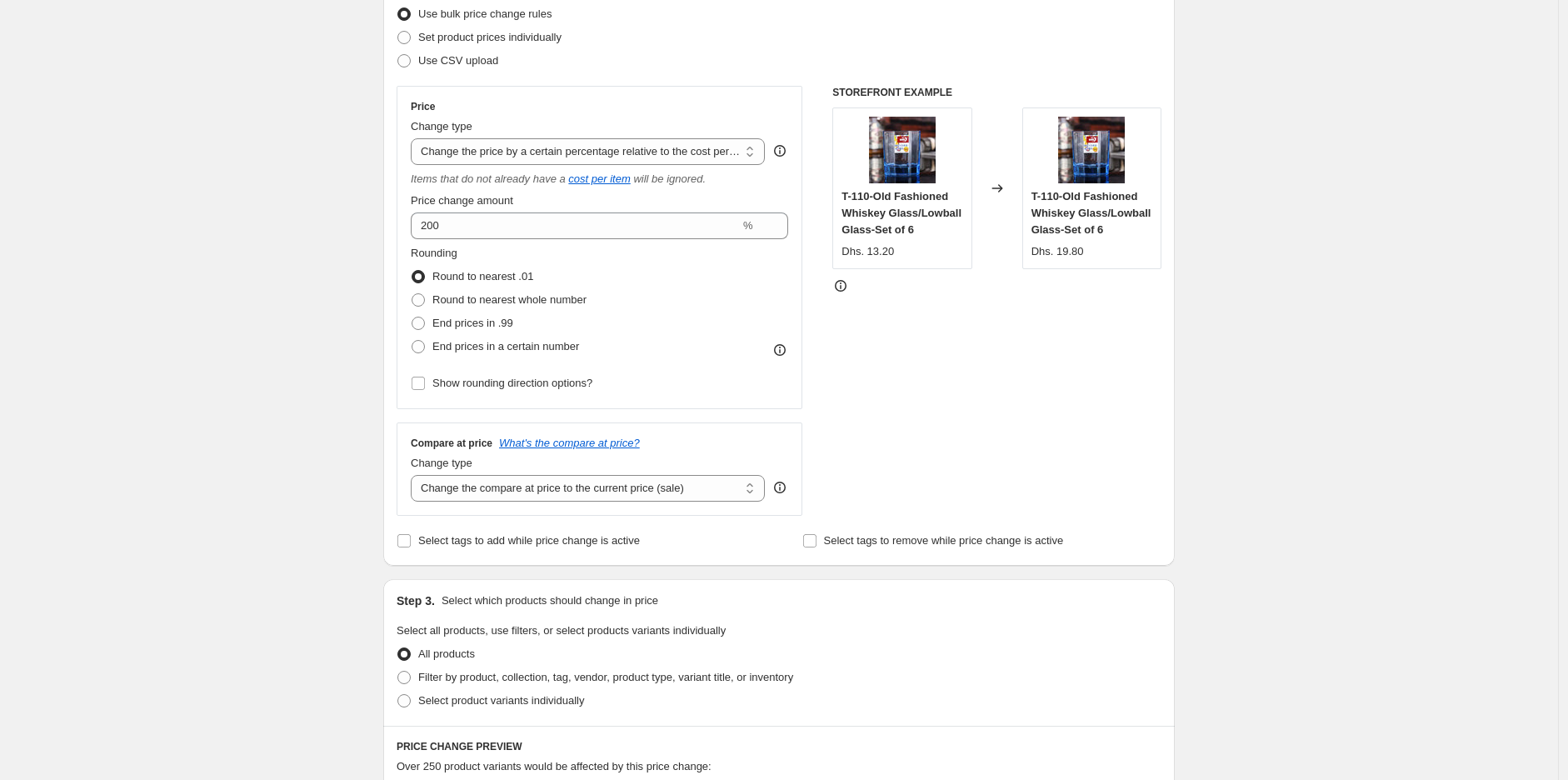
scroll to position [194, 0]
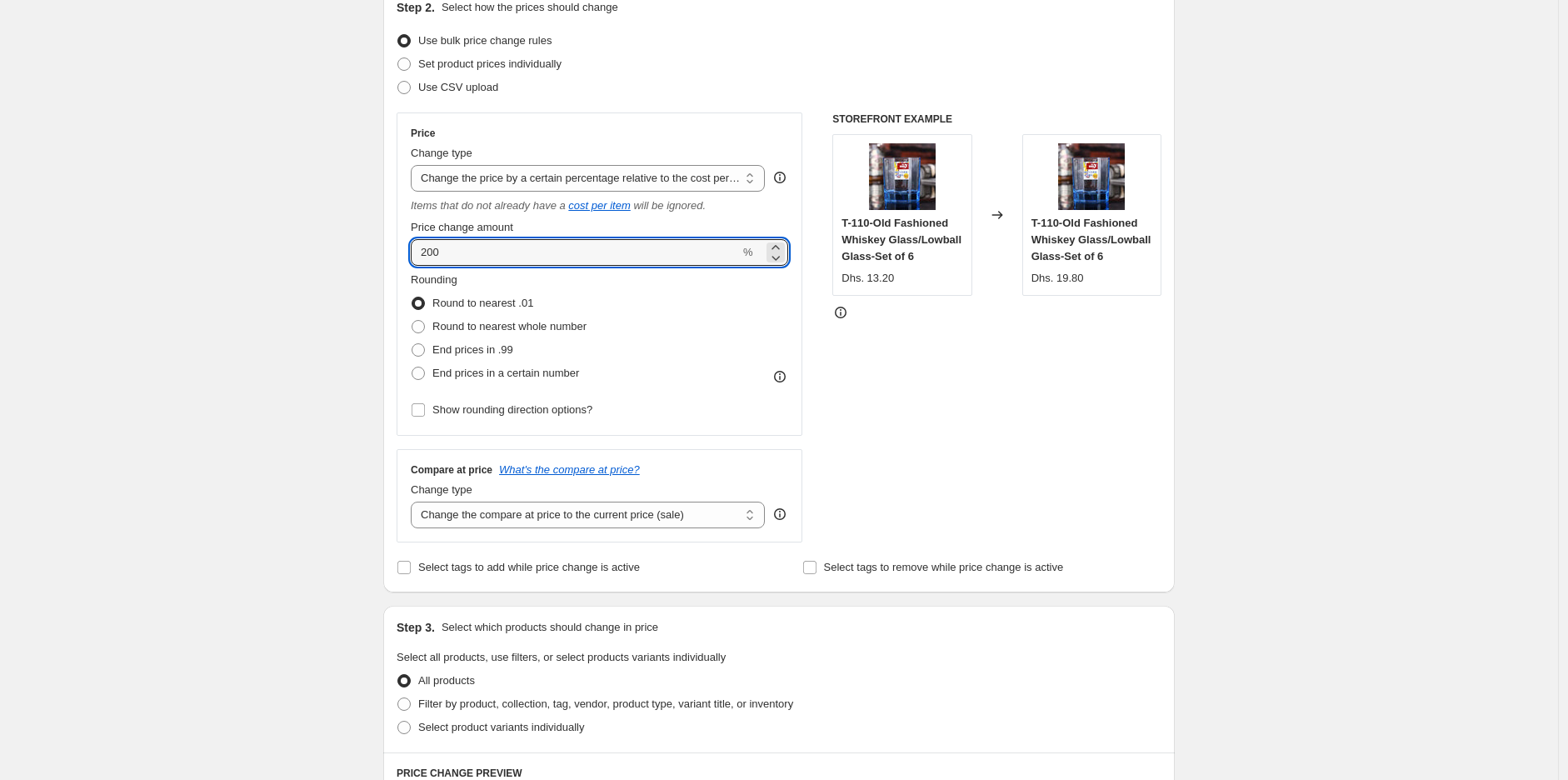
drag, startPoint x: 411, startPoint y: 251, endPoint x: 385, endPoint y: 250, distance: 26.0
click at [385, 250] on div "Step 1. Optionally give your price change job a title (eg "March 30% off sale o…" at bounding box center [772, 637] width 805 height 1562
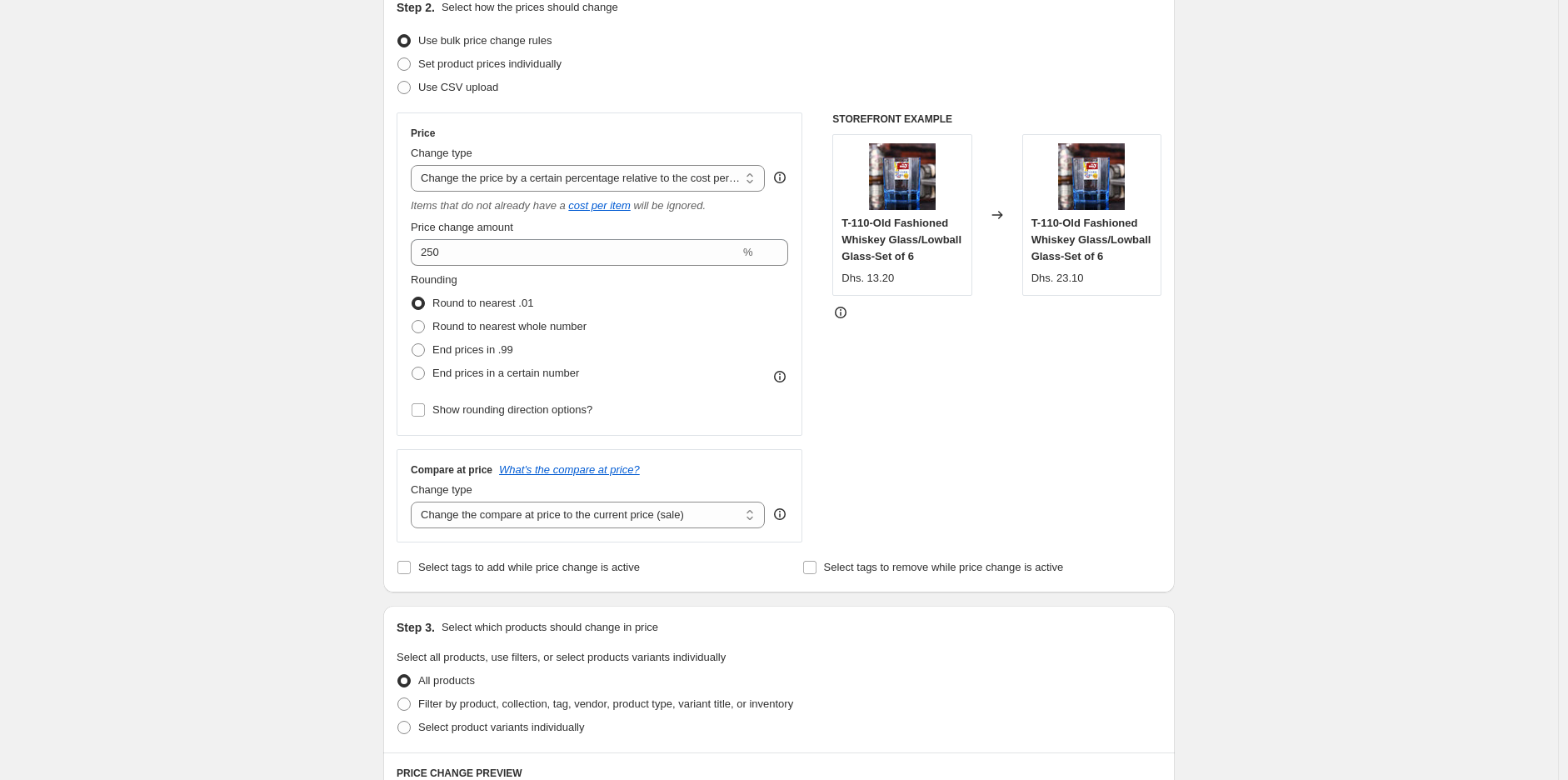
click at [344, 265] on div "Create new price change job. This page is ready Create new price change job Dra…" at bounding box center [779, 662] width 1558 height 1713
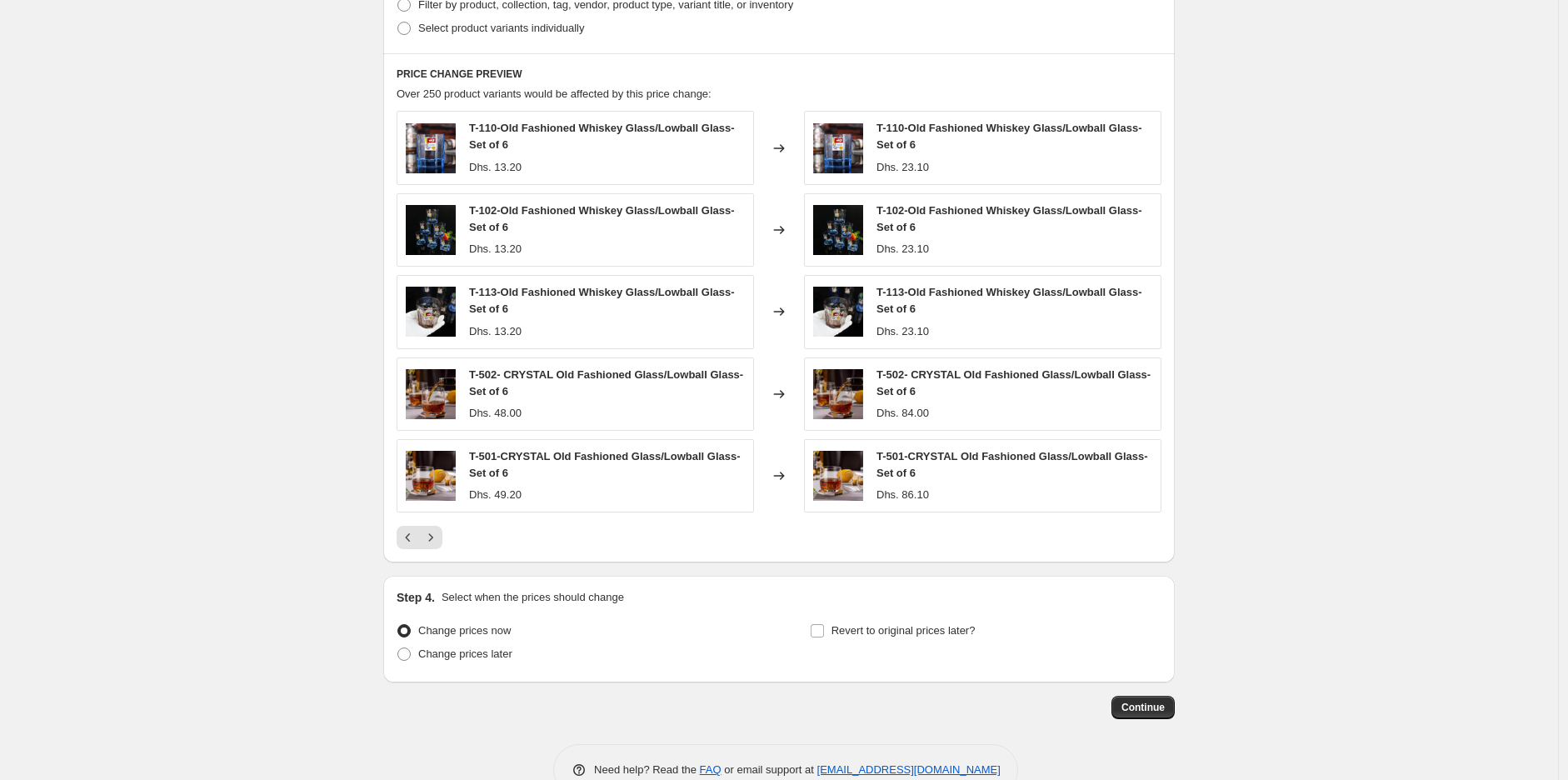
scroll to position [892, 0]
click at [428, 542] on icon "Next" at bounding box center [430, 538] width 16 height 16
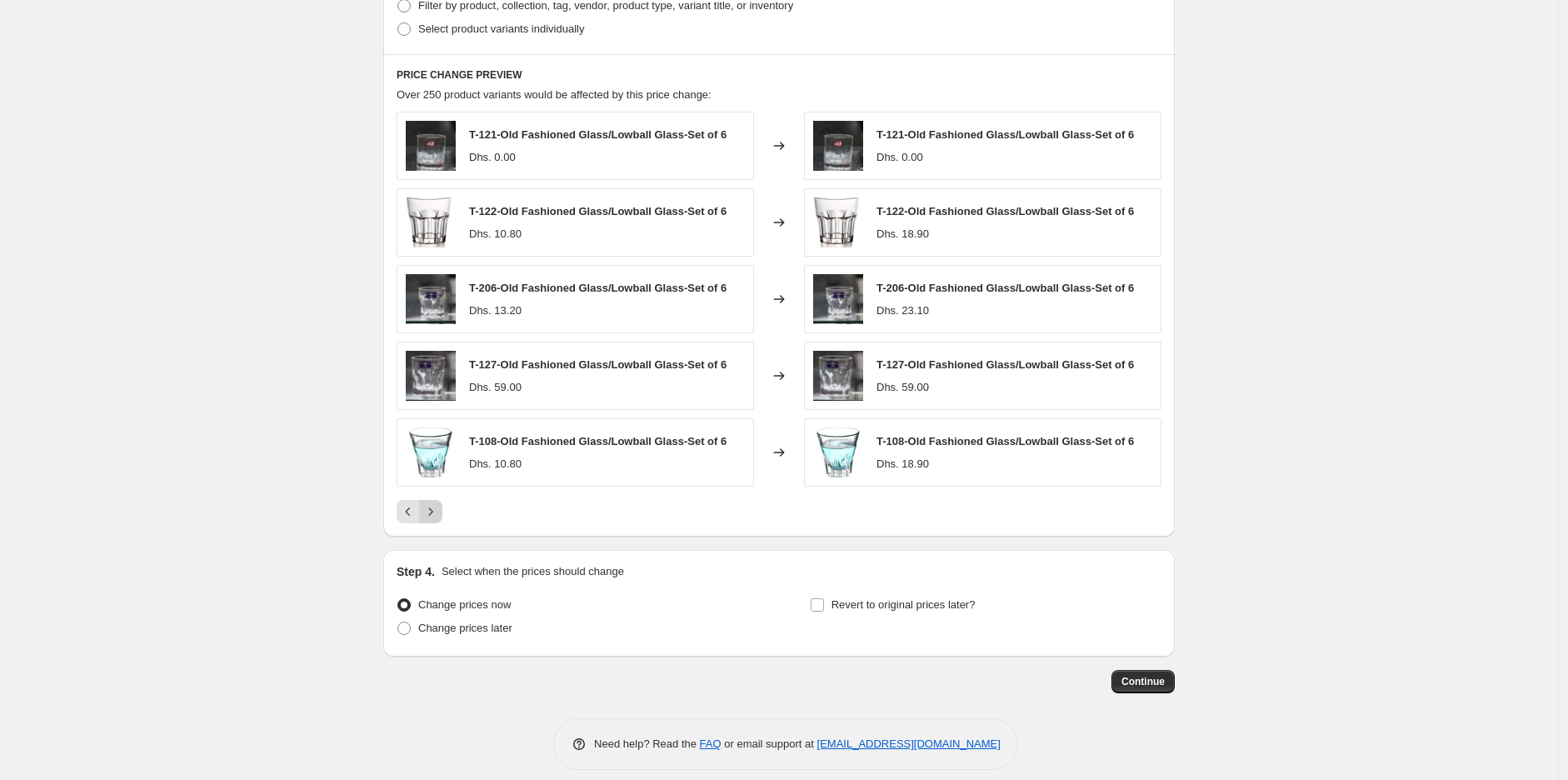
click at [430, 512] on icon "Next" at bounding box center [430, 512] width 16 height 16
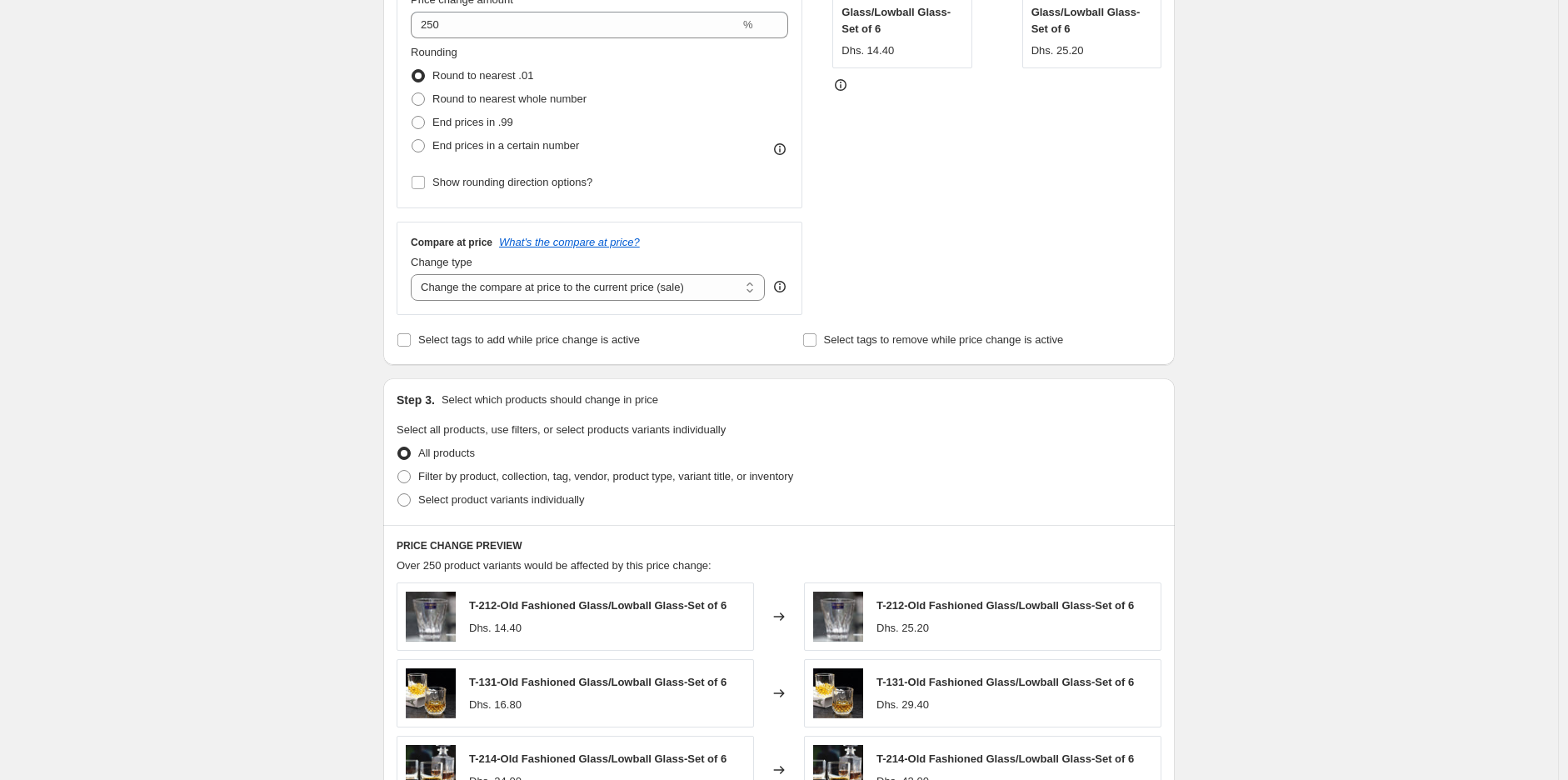
scroll to position [374, 0]
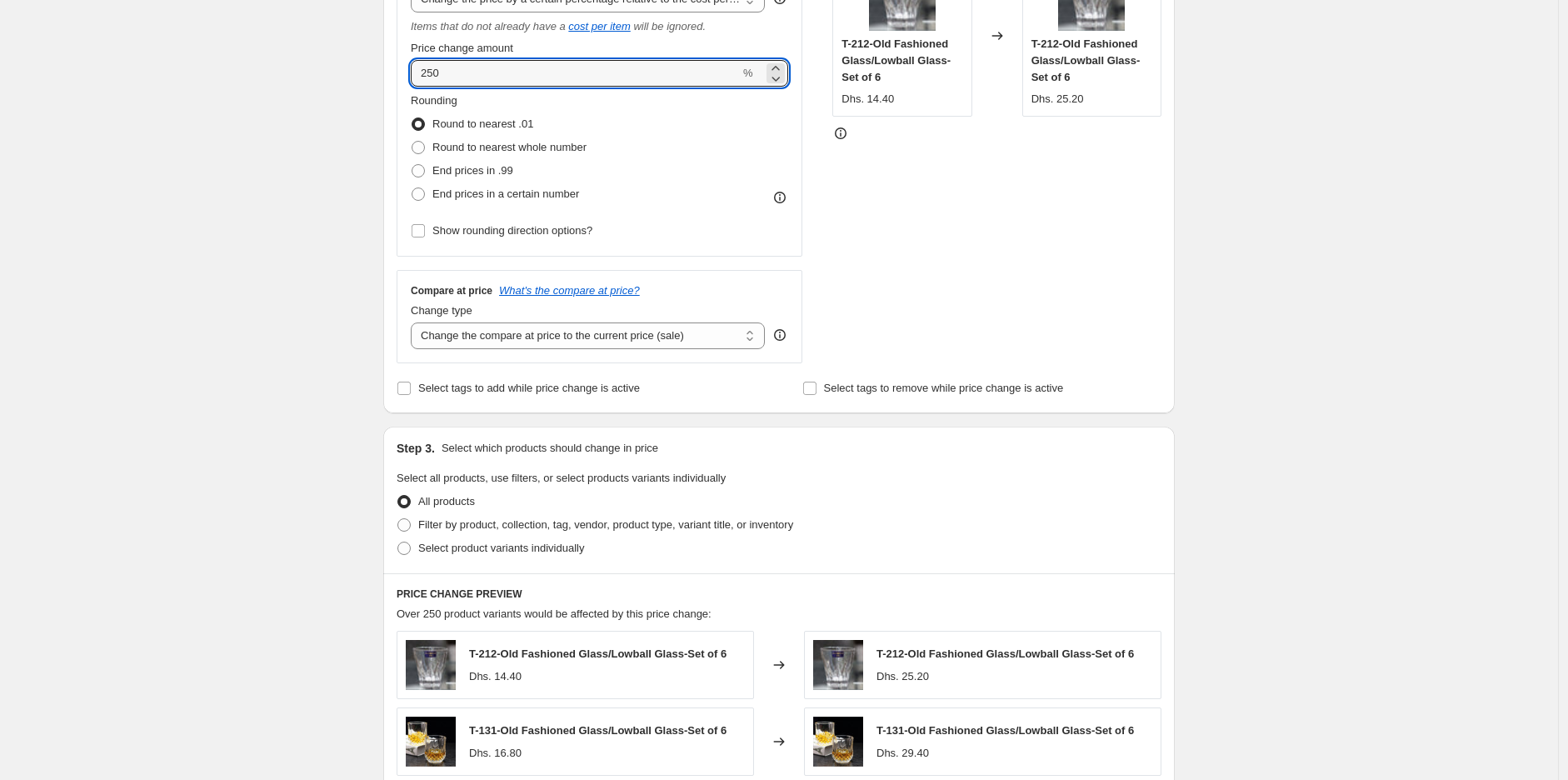
drag, startPoint x: 471, startPoint y: 62, endPoint x: 365, endPoint y: 88, distance: 109.1
click at [365, 88] on div "Create new price change job. This page is ready Create new price change job Dra…" at bounding box center [779, 470] width 1558 height 1686
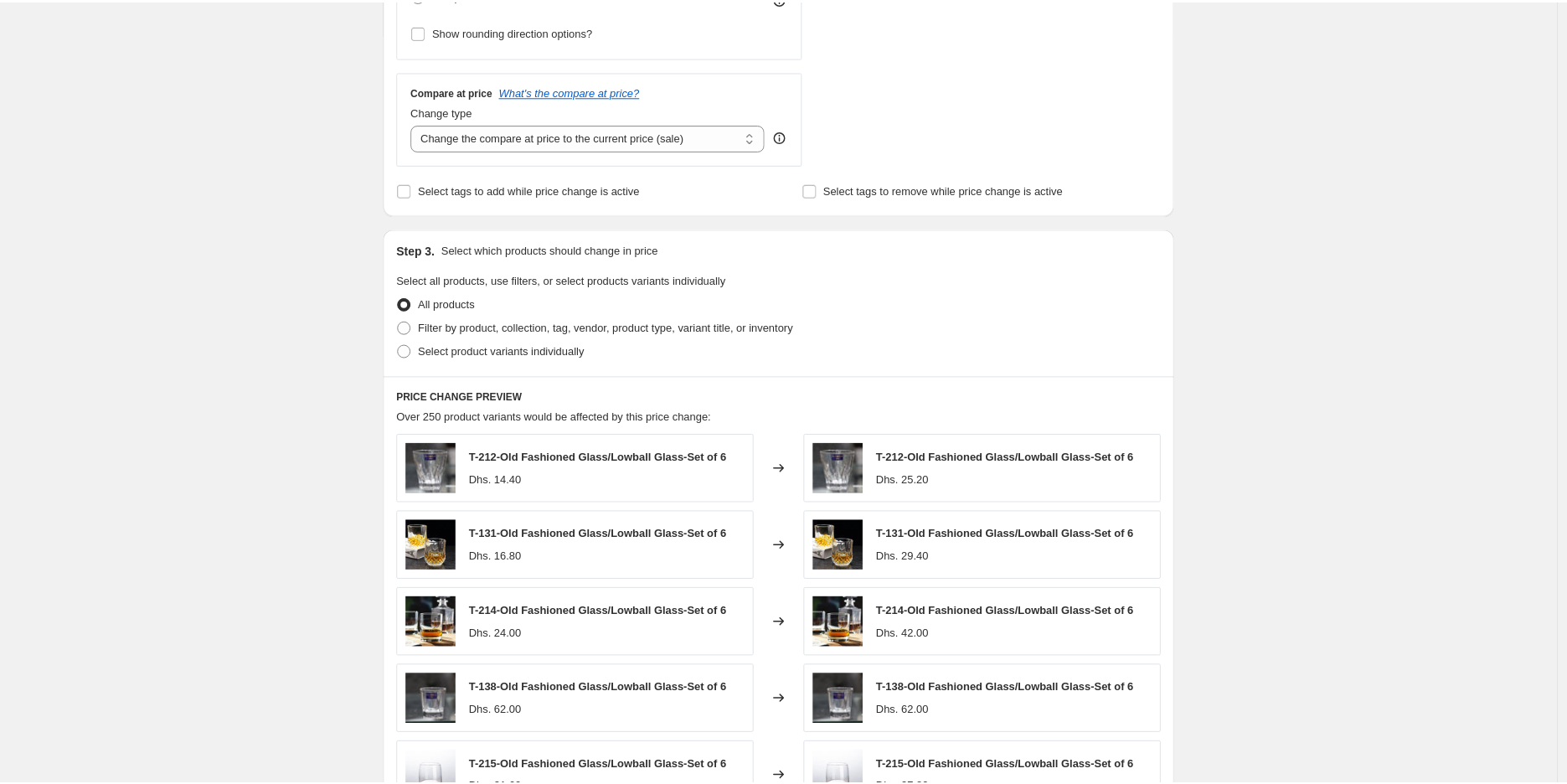
scroll to position [441, 0]
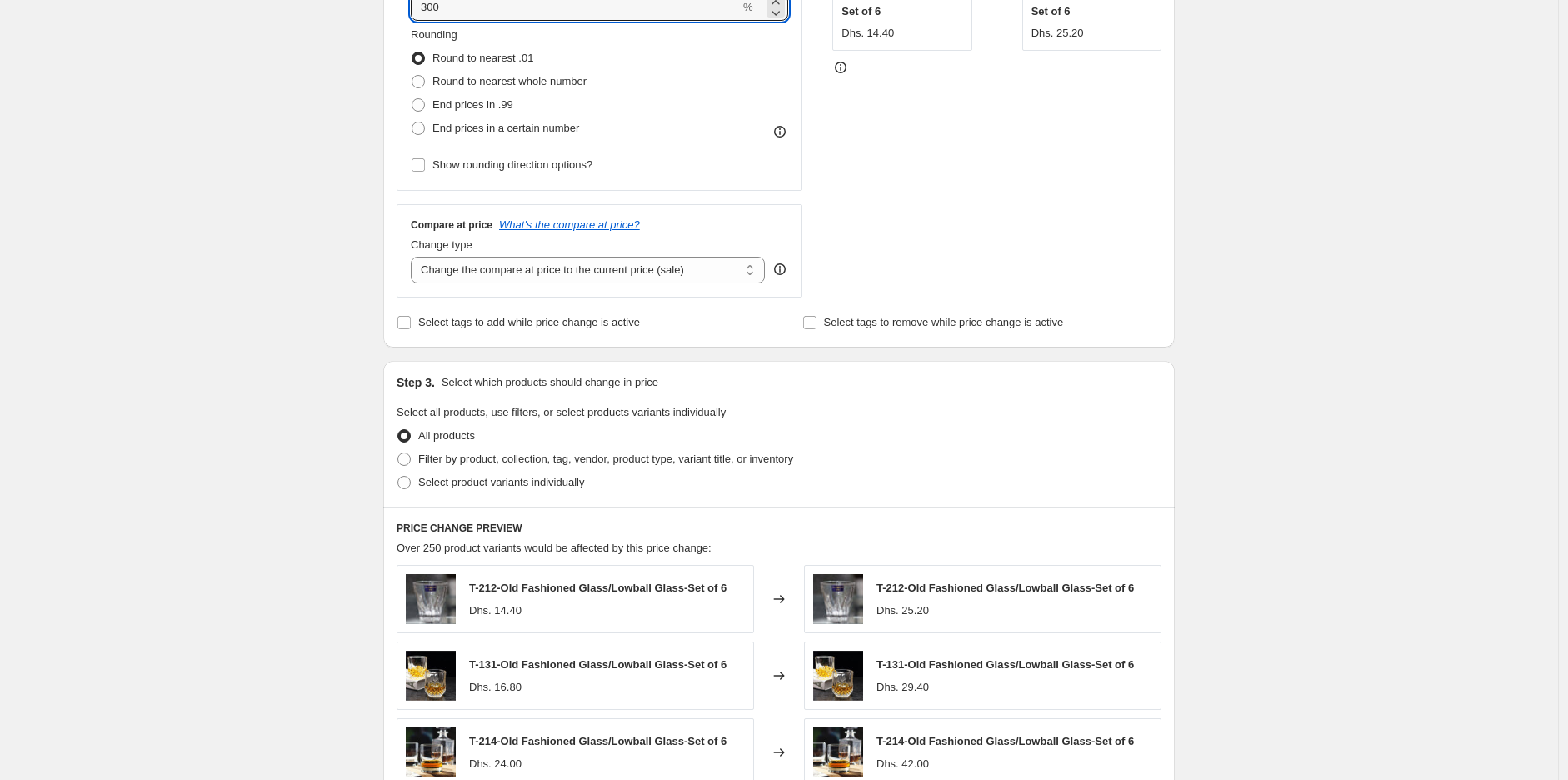
type input "300"
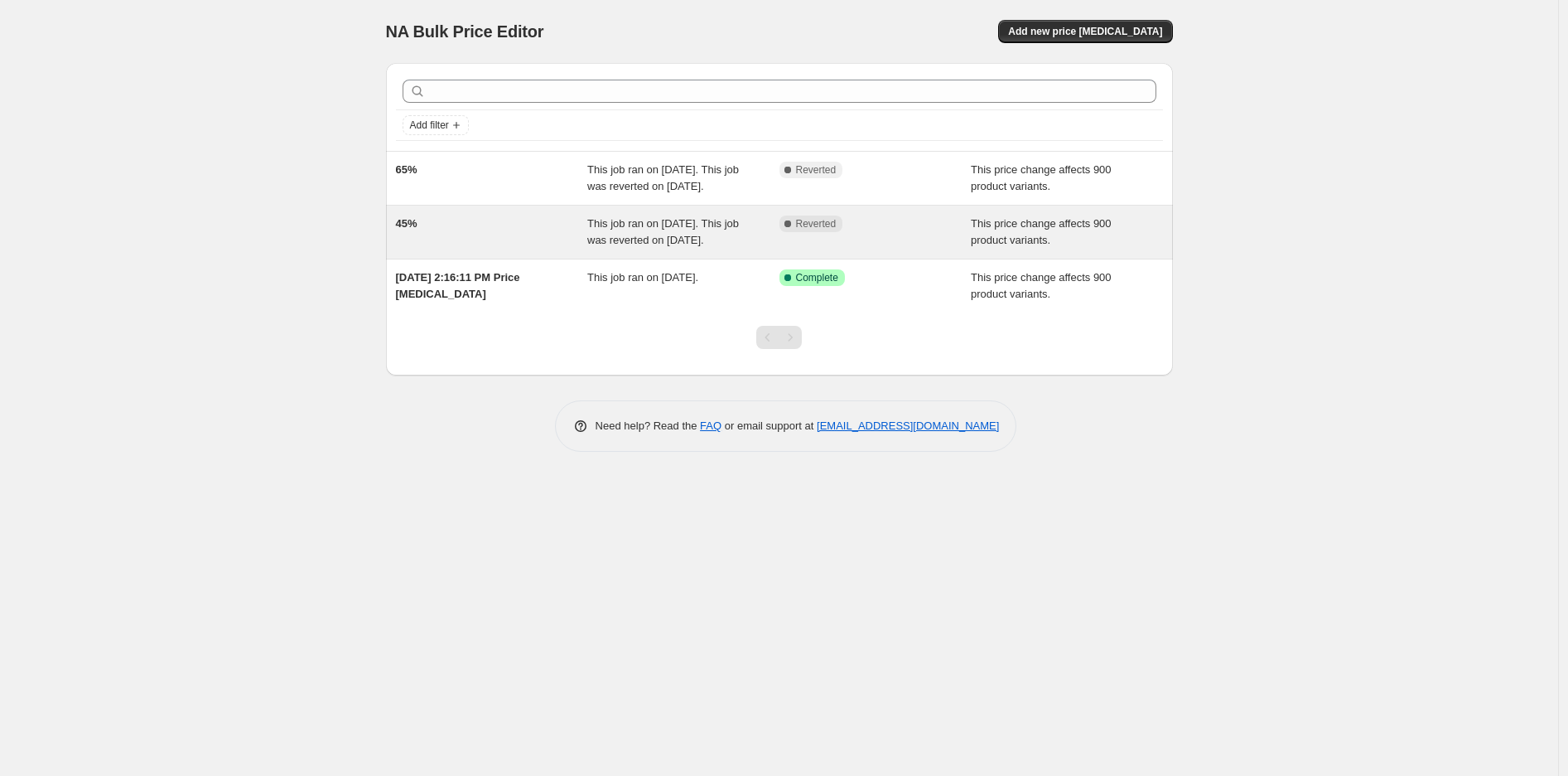
click at [696, 259] on div "45% This job ran on [DATE]. This job was reverted on [DATE]. Complete Reverted …" at bounding box center [779, 232] width 787 height 53
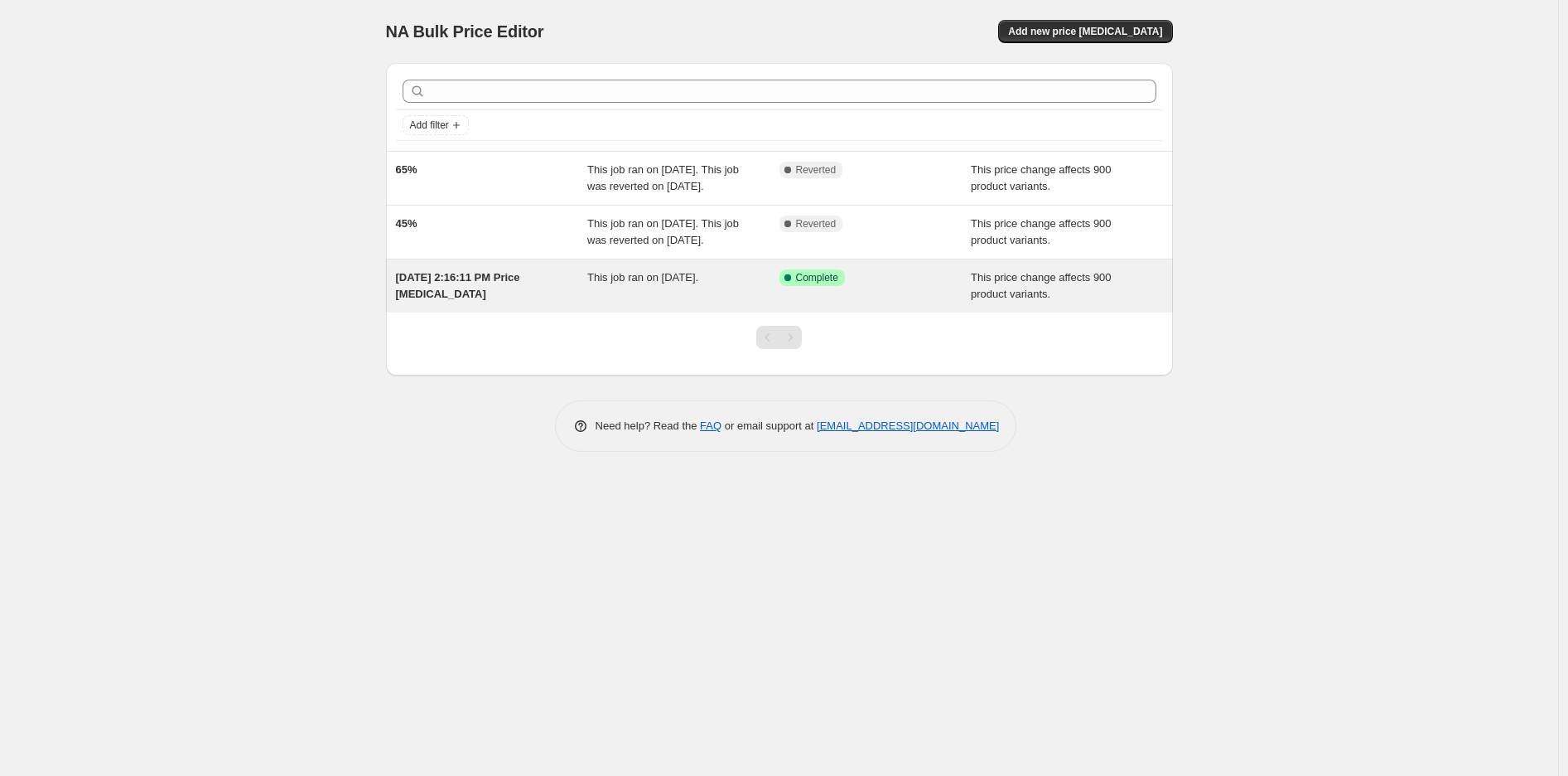
click at [657, 283] on span "This job ran on [DATE]." at bounding box center [643, 278] width 111 height 13
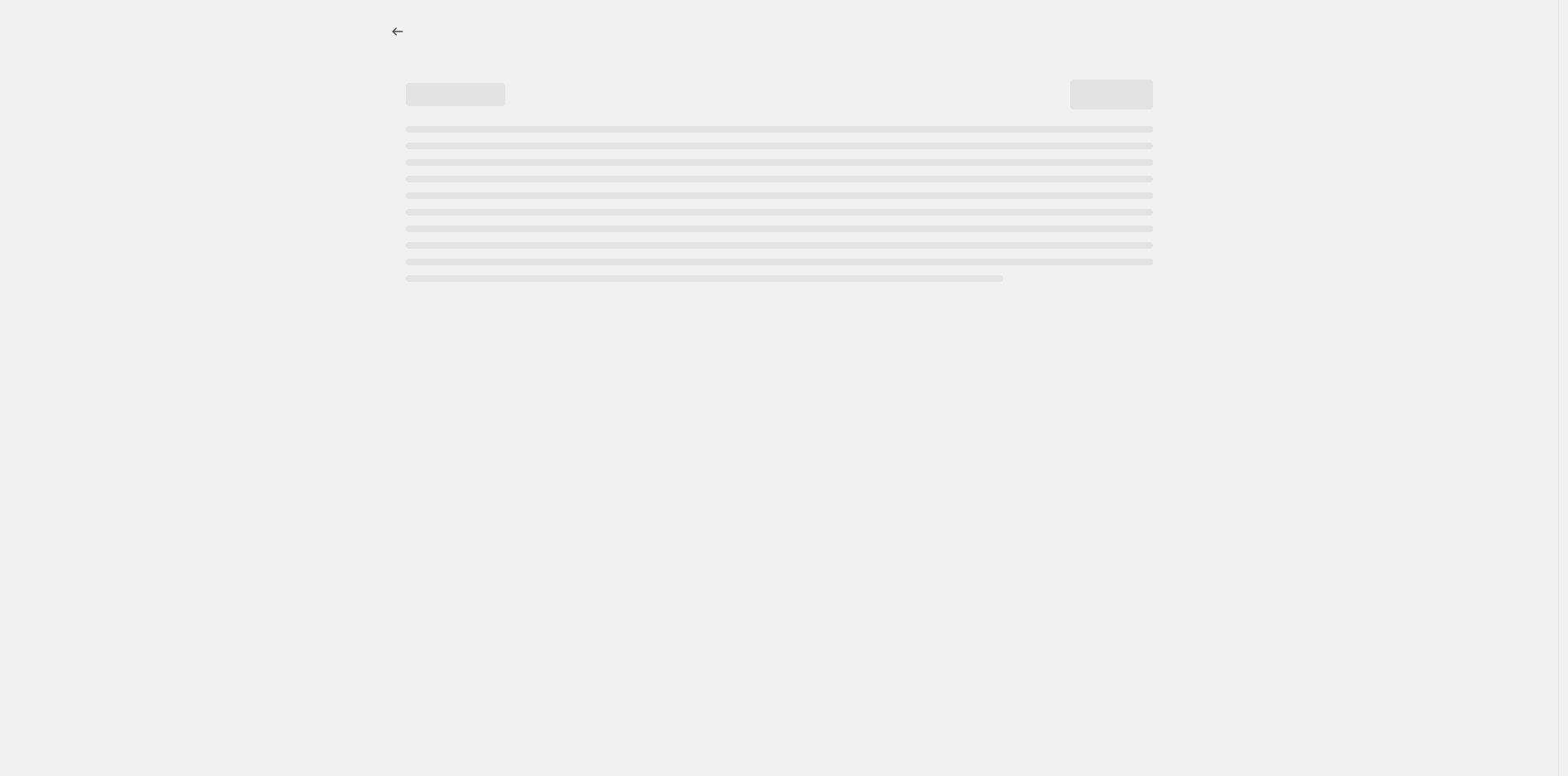
select select "percentage"
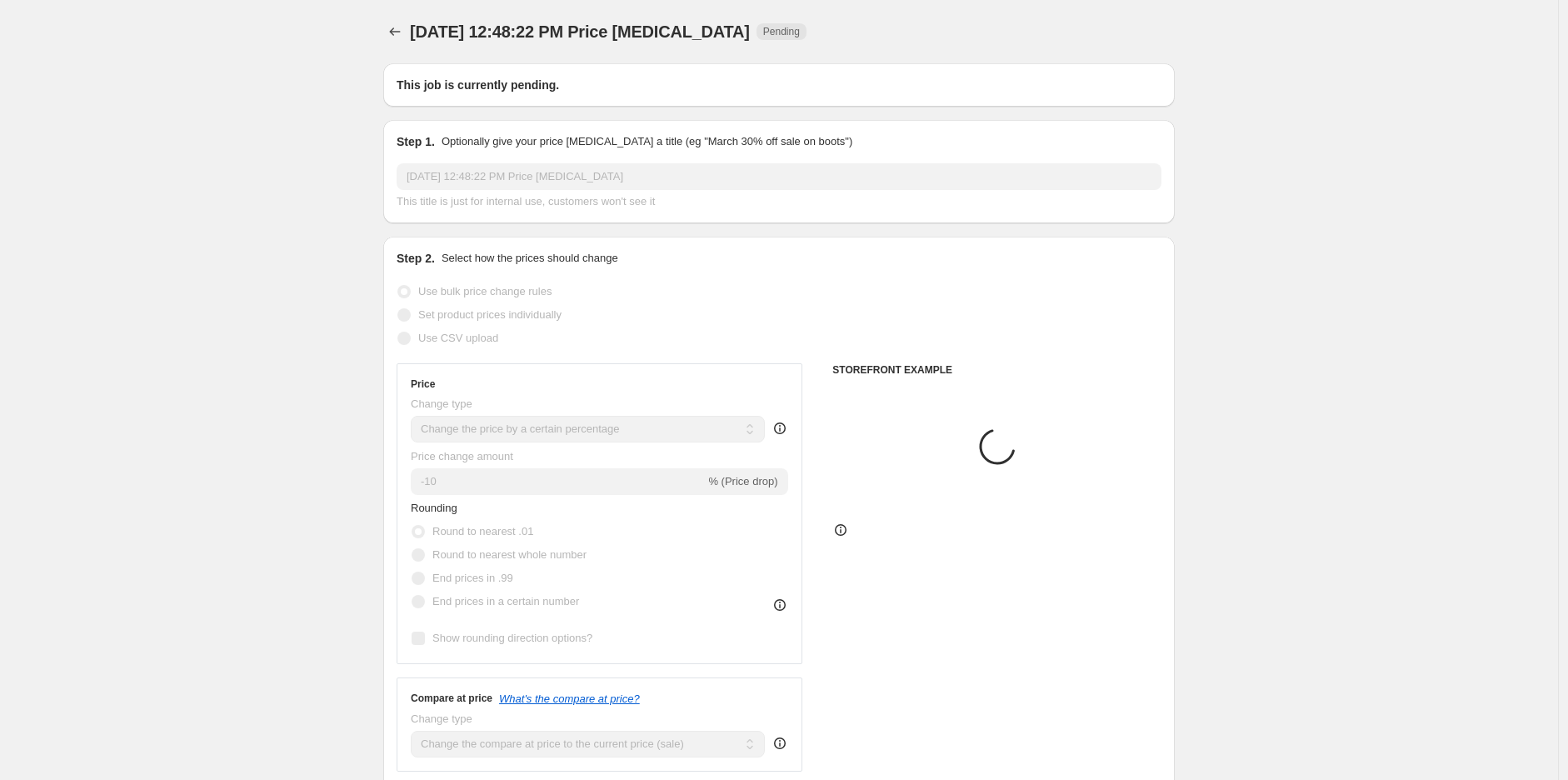
type input "[DATE] 2:16:11 PM Price [MEDICAL_DATA]"
select select "margin"
select select "remove"
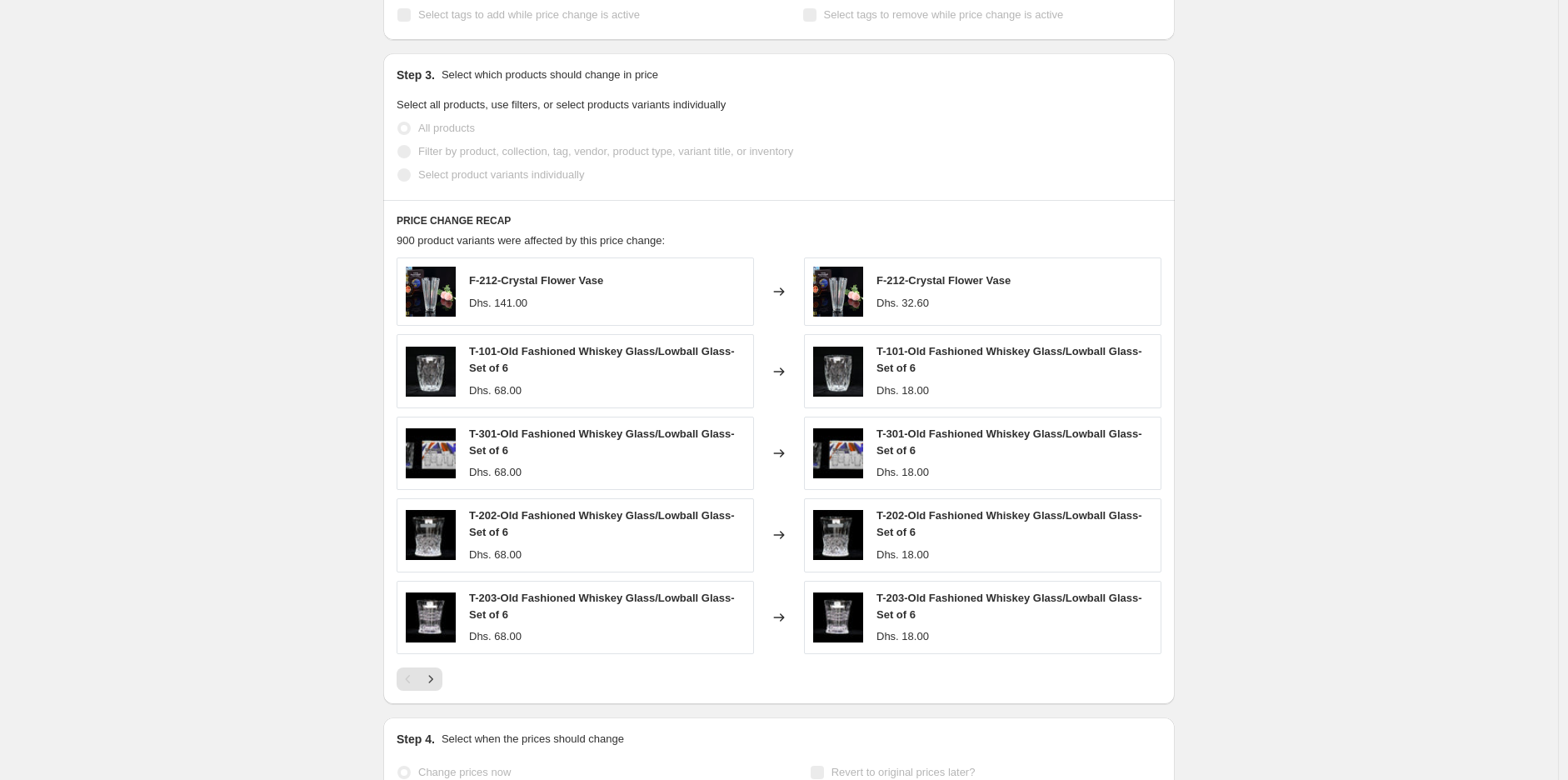
scroll to position [926, 0]
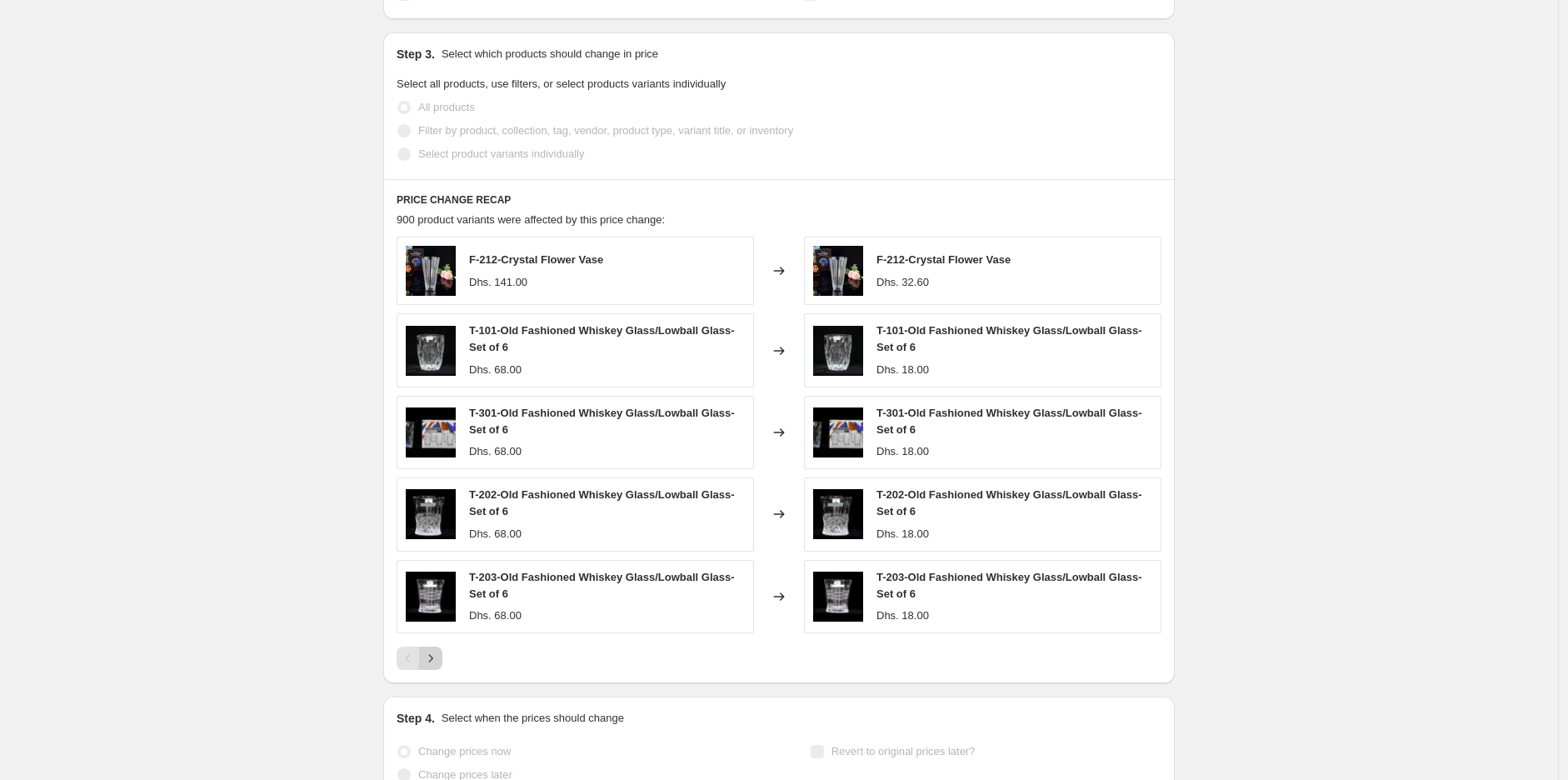
click at [439, 660] on icon "Next" at bounding box center [430, 658] width 16 height 16
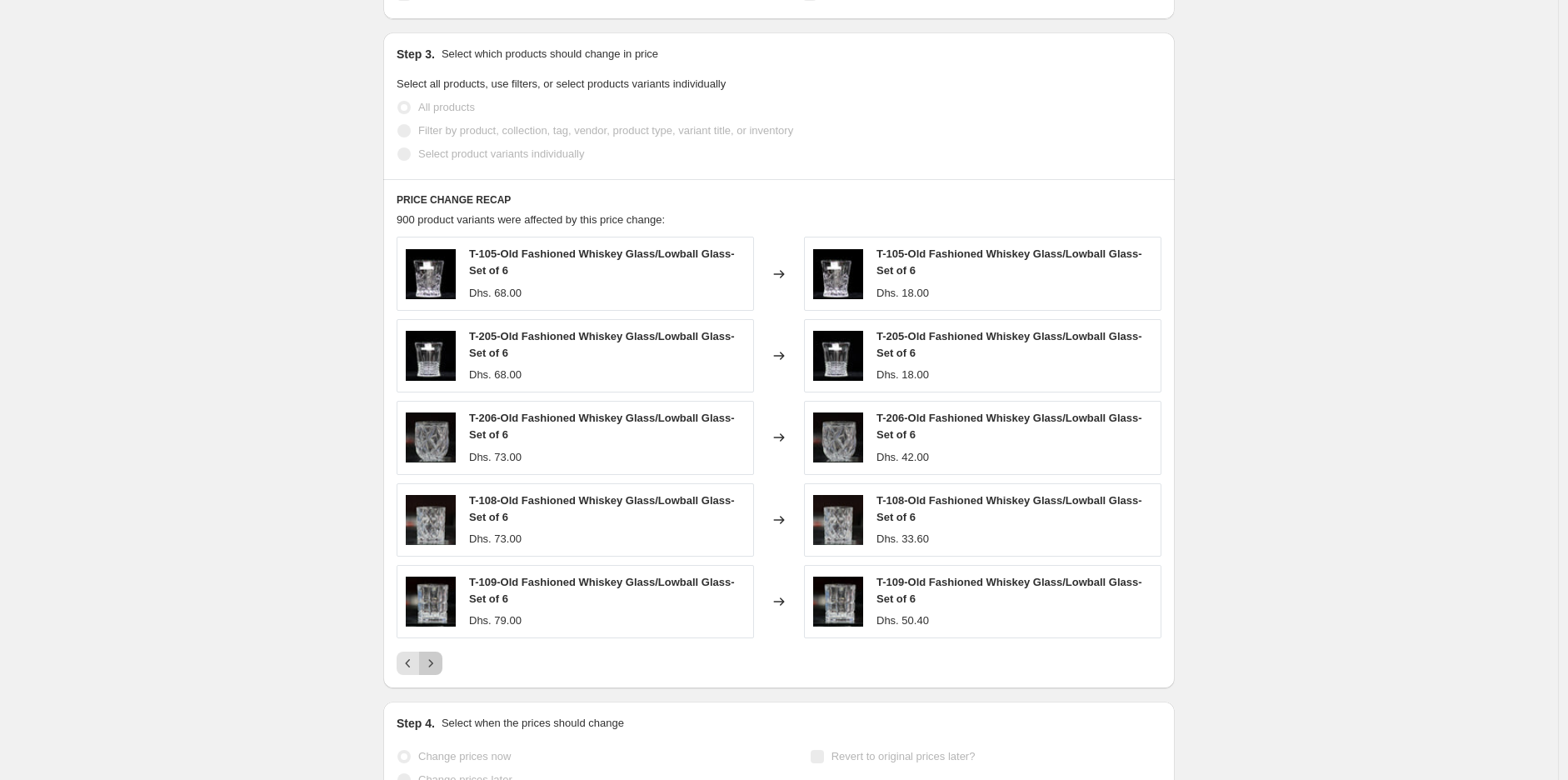
click at [433, 656] on icon "Next" at bounding box center [430, 663] width 16 height 16
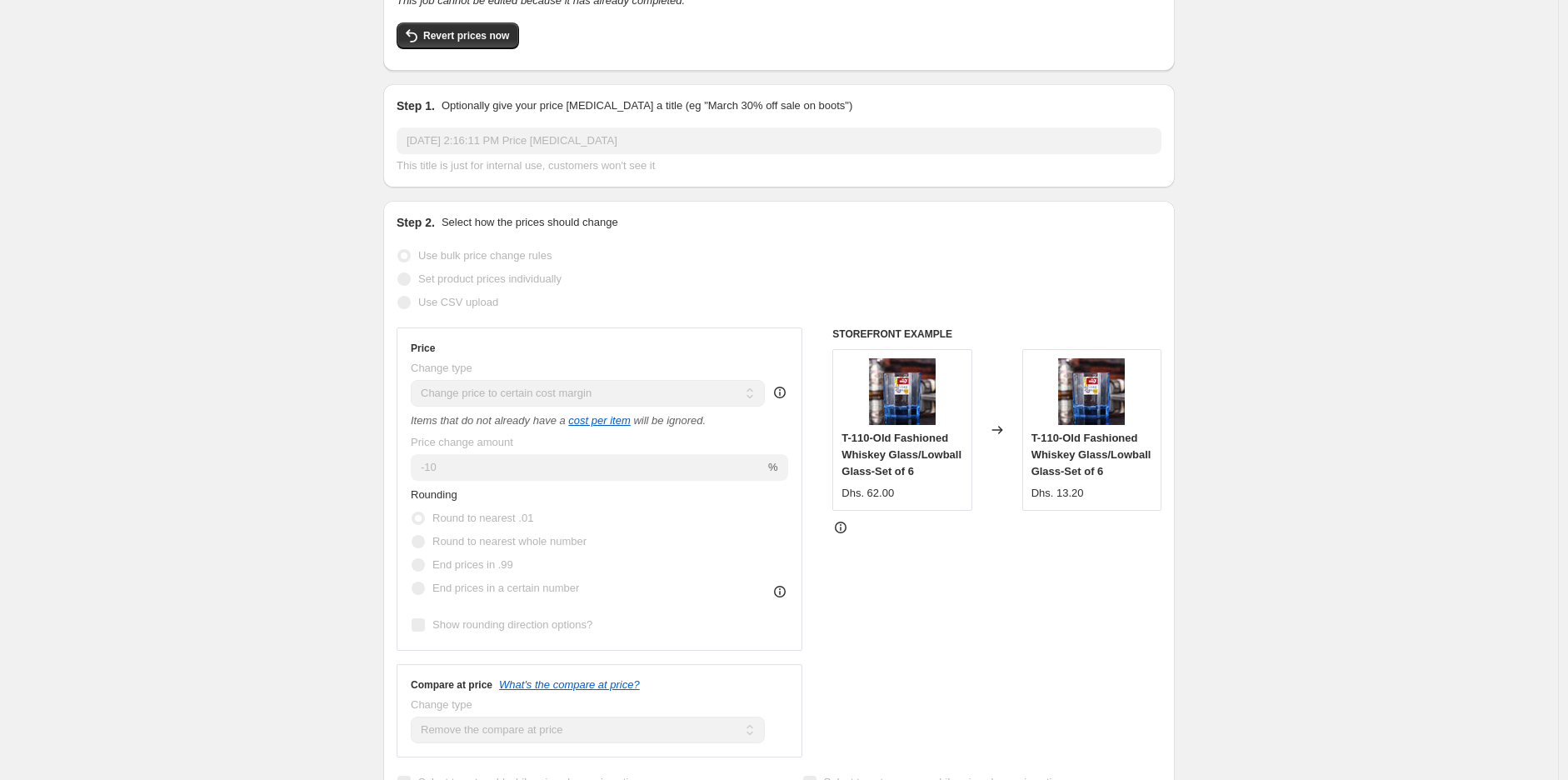
scroll to position [0, 0]
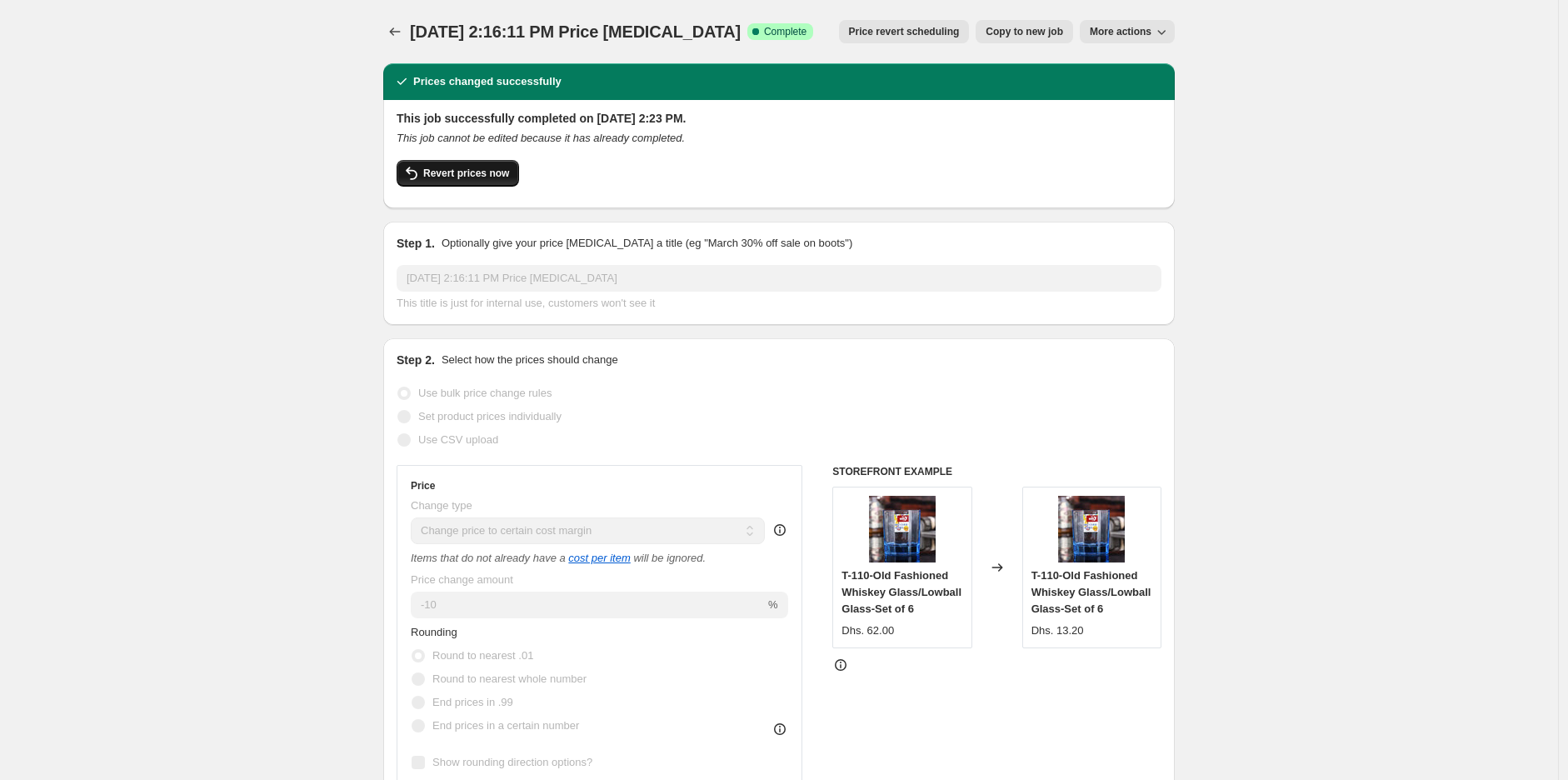
click at [461, 178] on span "Revert prices now" at bounding box center [466, 173] width 86 height 14
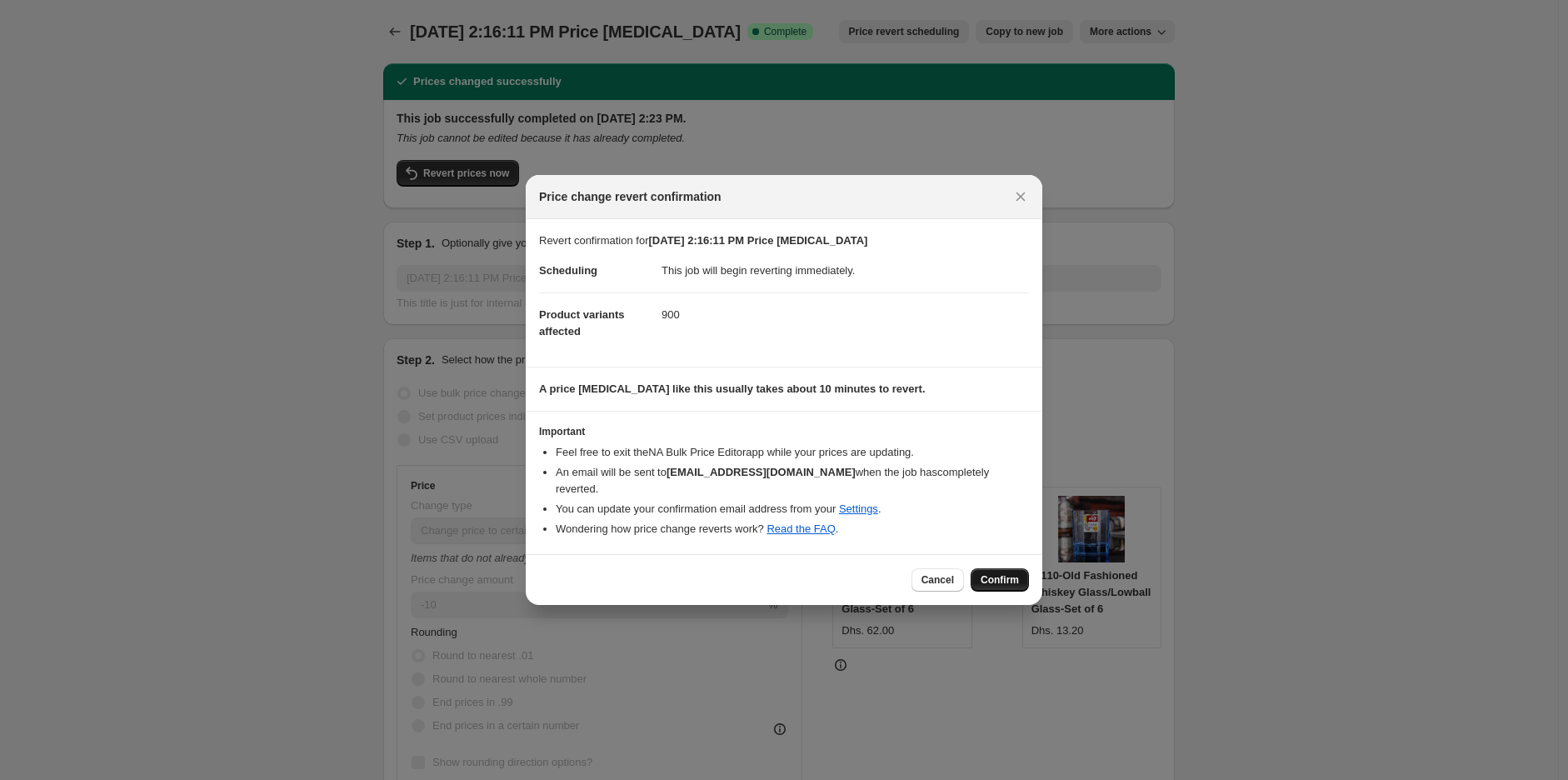
click at [1000, 577] on span "Confirm" at bounding box center [1000, 580] width 38 height 14
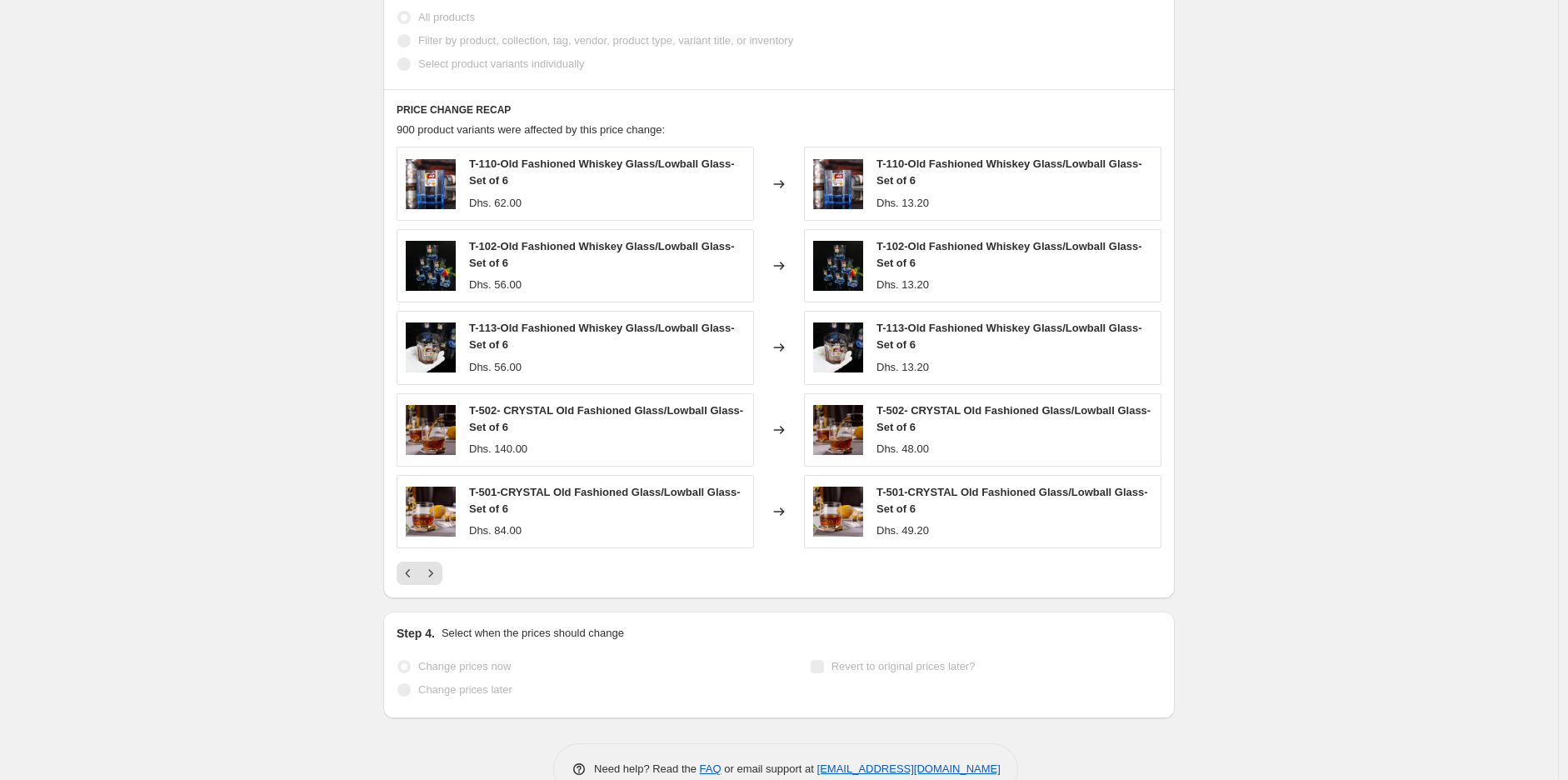
scroll to position [974, 0]
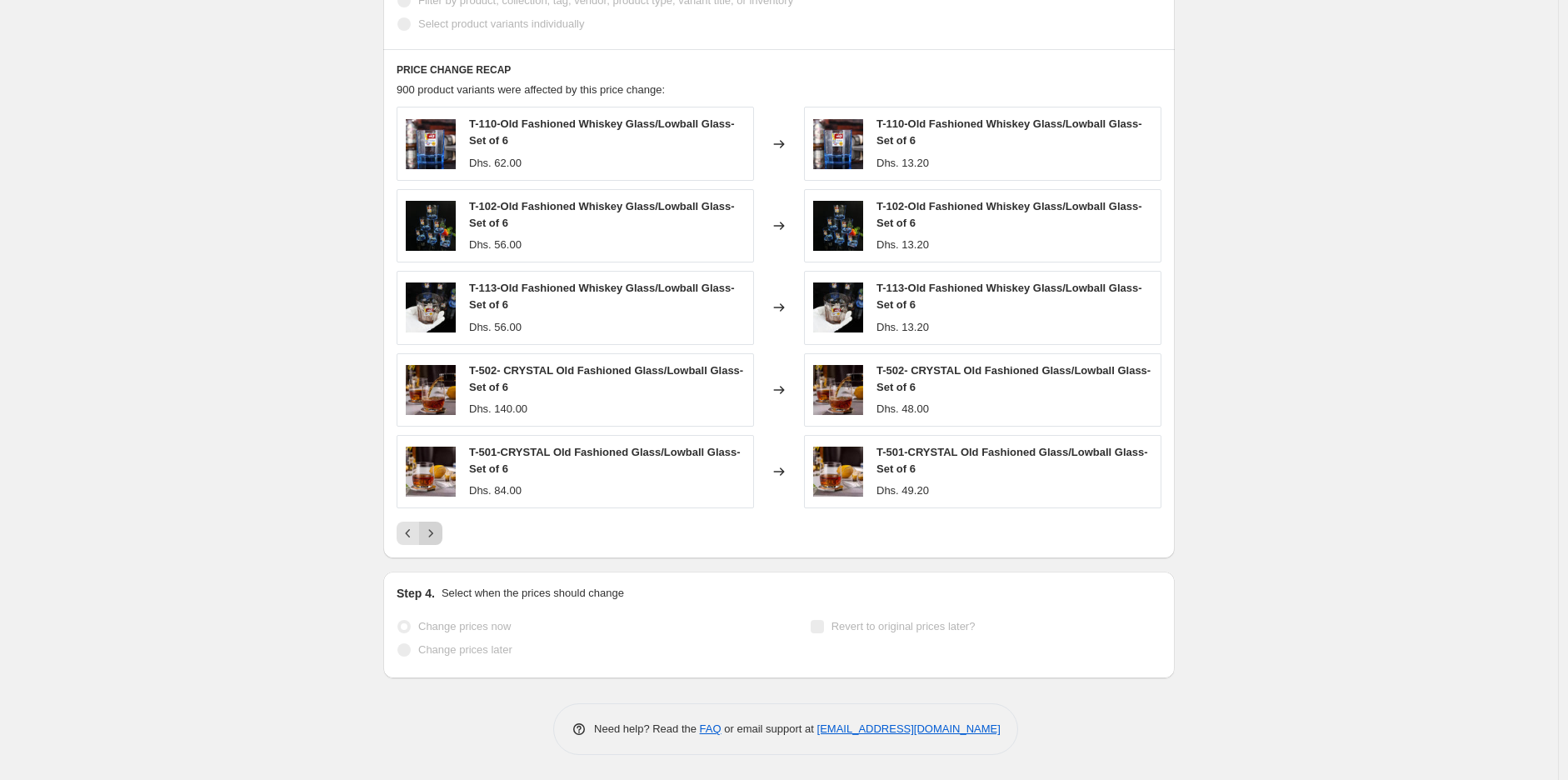
click at [435, 535] on icon "Next" at bounding box center [430, 533] width 16 height 16
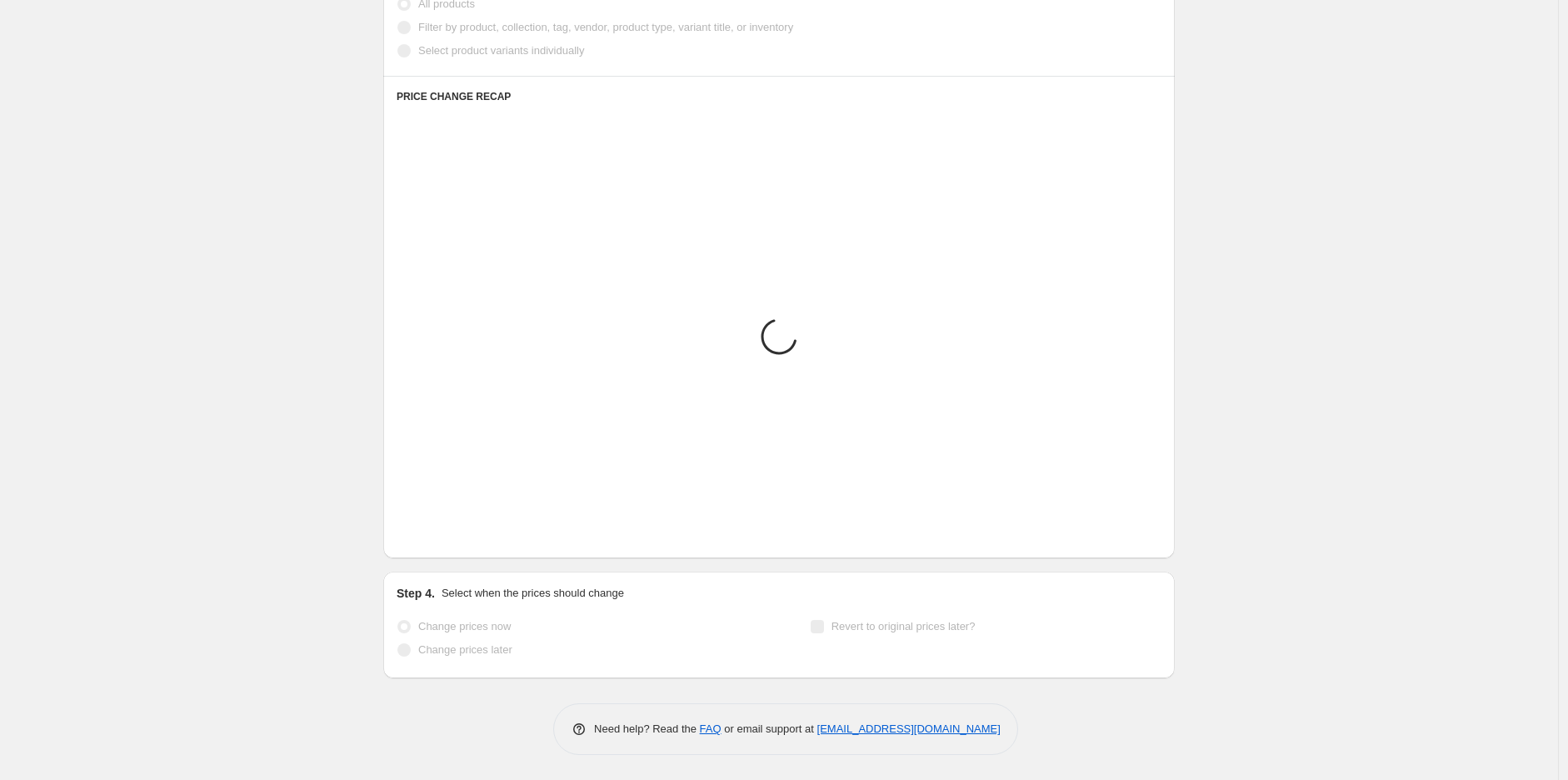
scroll to position [947, 0]
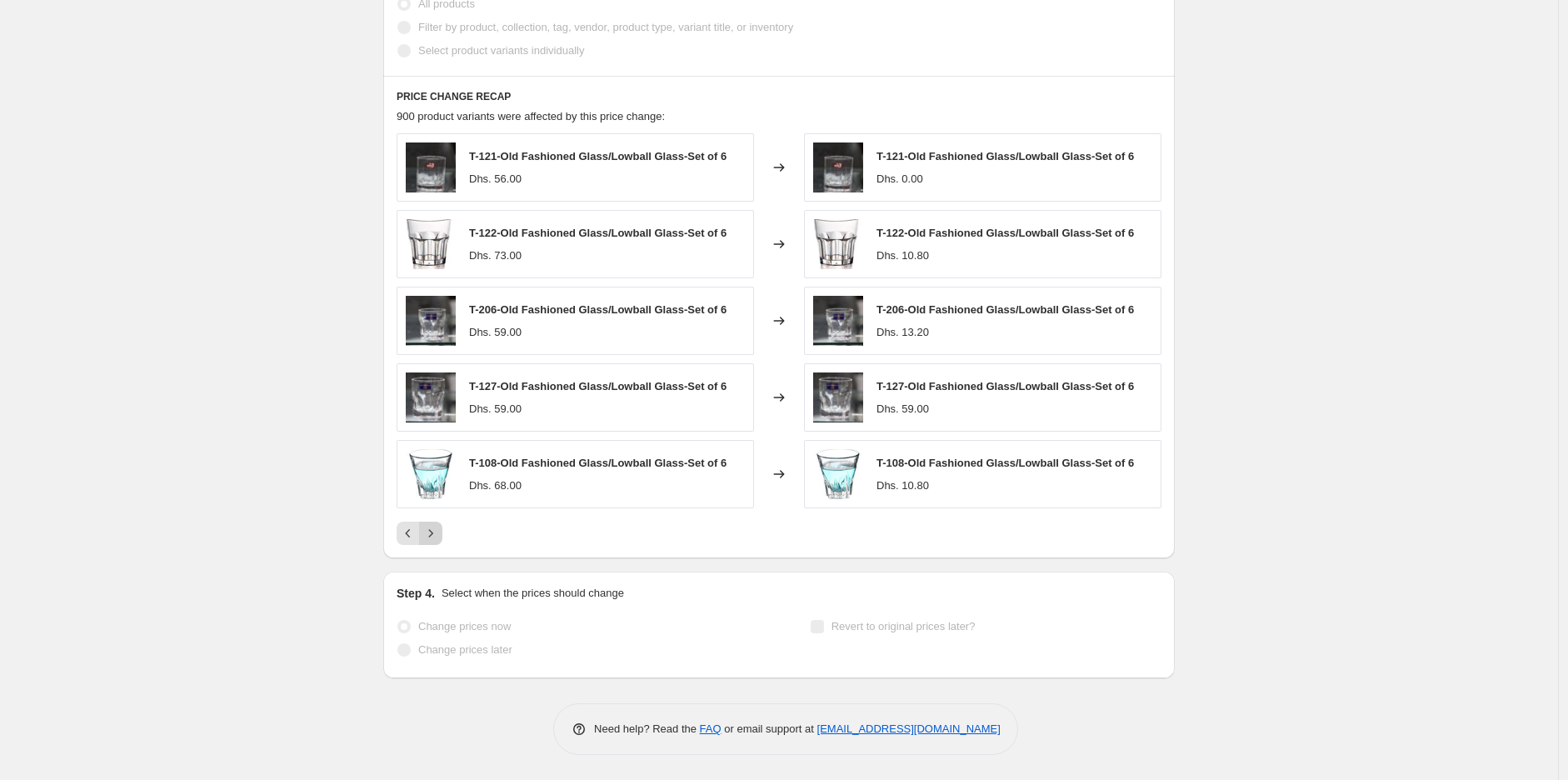
click at [435, 535] on icon "Next" at bounding box center [430, 533] width 16 height 16
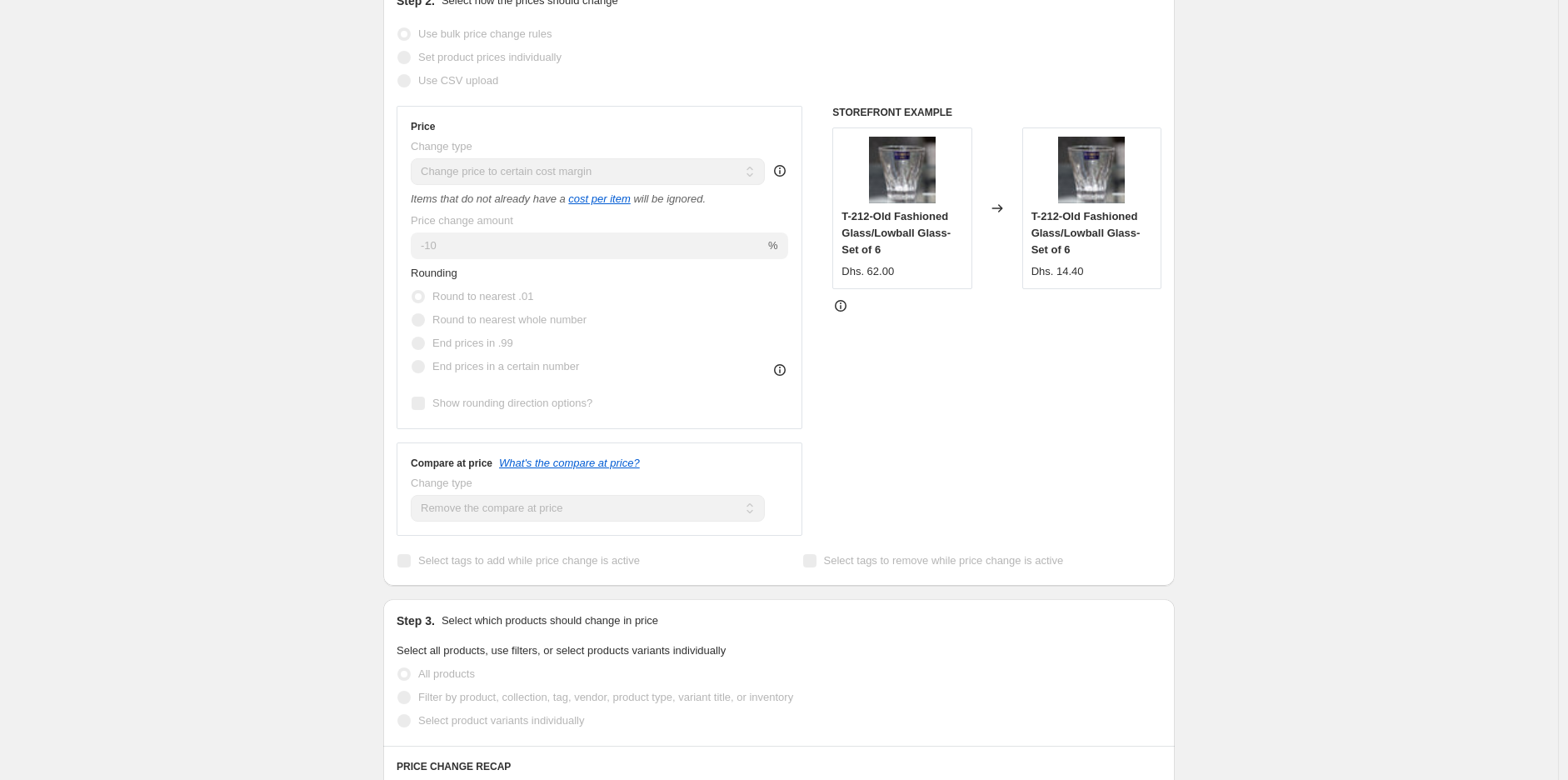
scroll to position [0, 0]
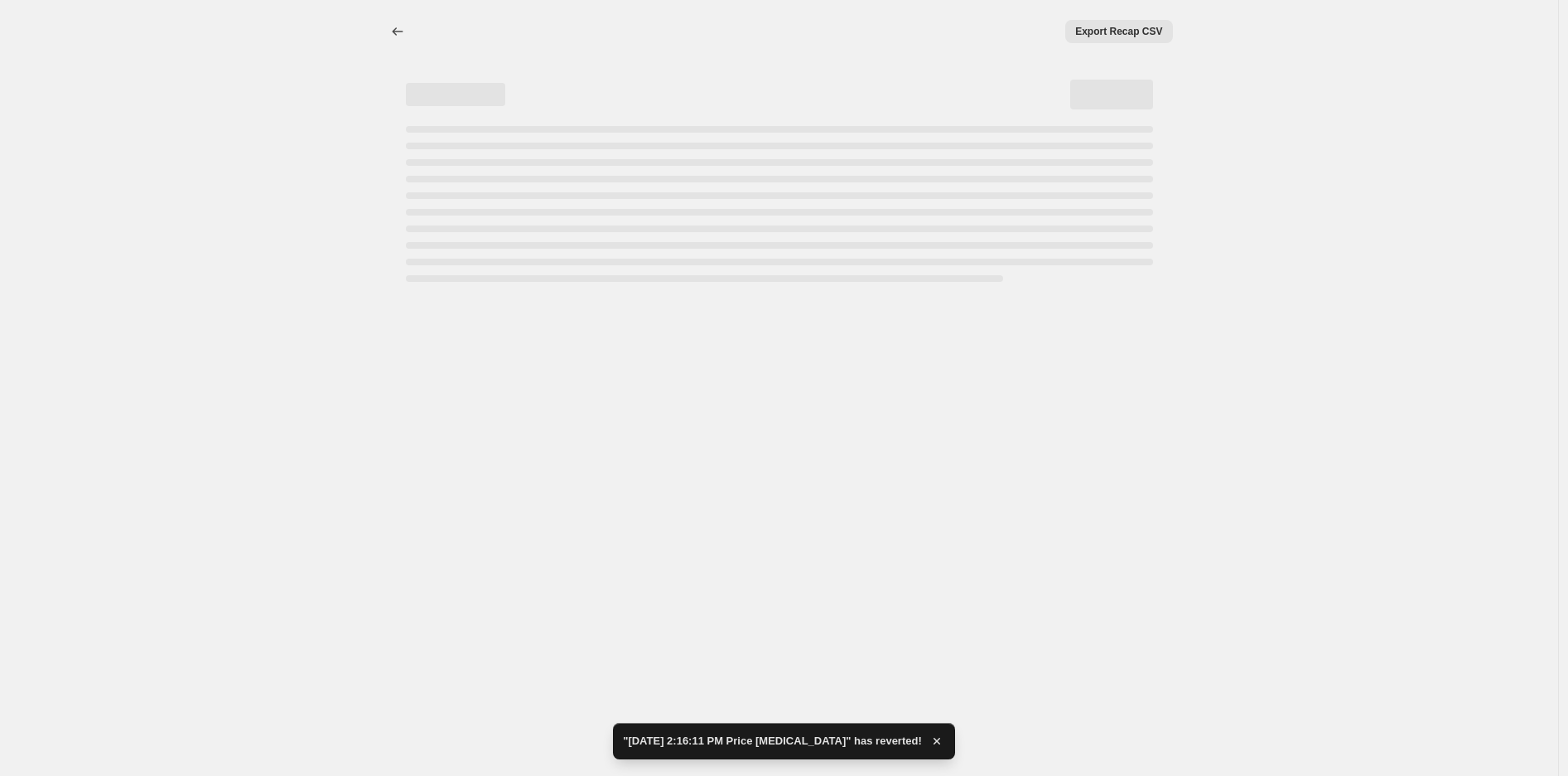
select select "margin"
select select "remove"
